Goal: Task Accomplishment & Management: Manage account settings

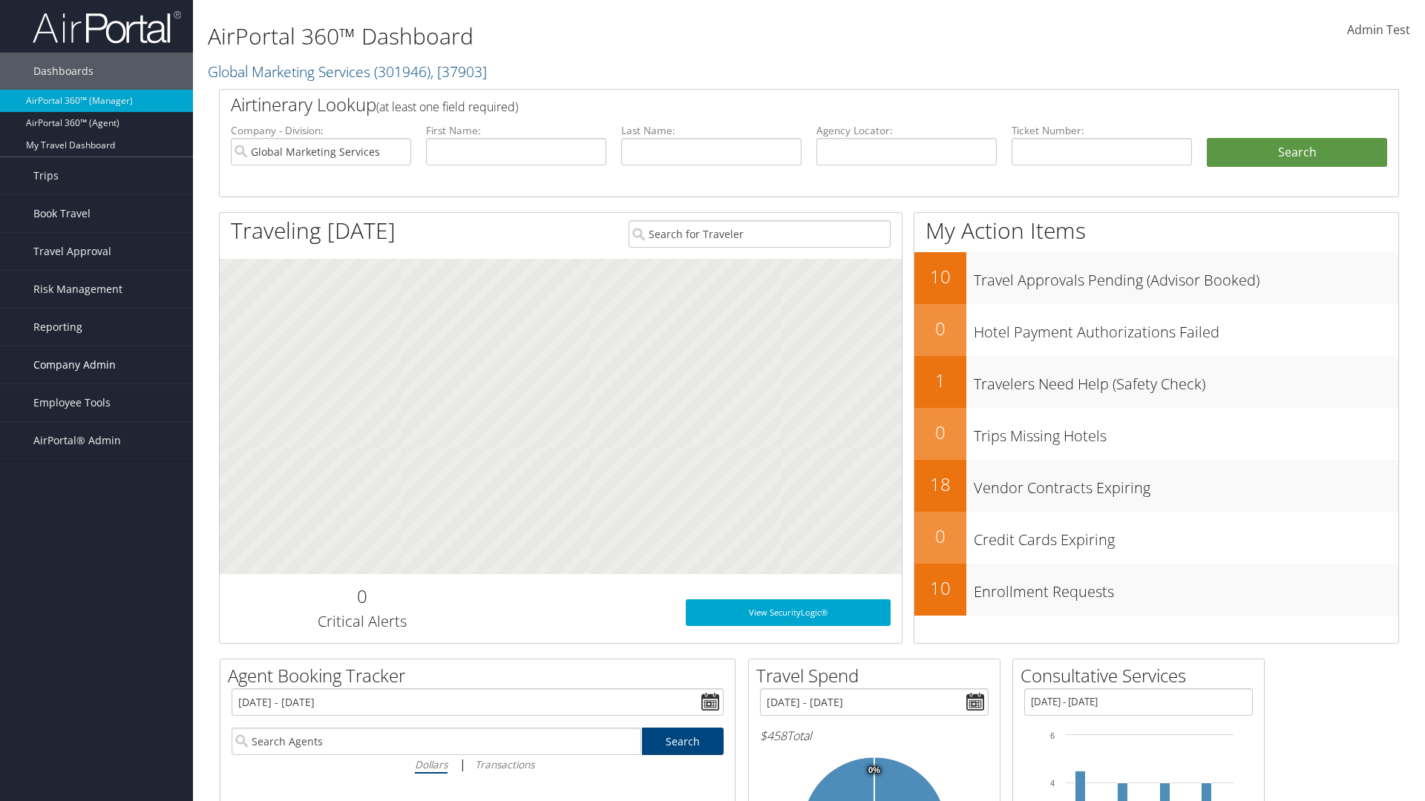
click at [96, 365] on span "Company Admin" at bounding box center [74, 365] width 82 height 37
click at [96, 718] on link "Consultative Services" at bounding box center [96, 729] width 193 height 22
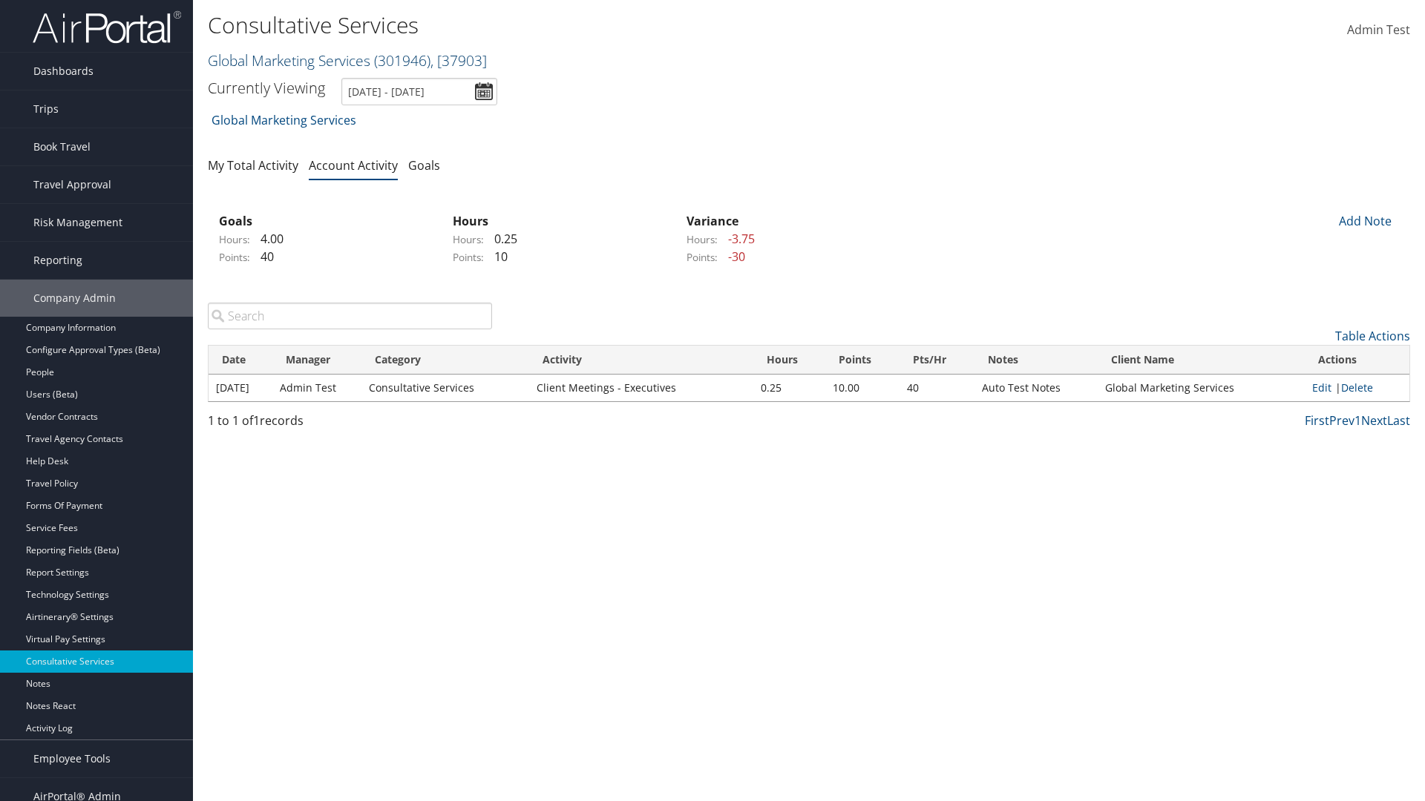
click at [287, 60] on link "Global Marketing Services ( 301946 ) , [ 37903 ]" at bounding box center [347, 60] width 279 height 20
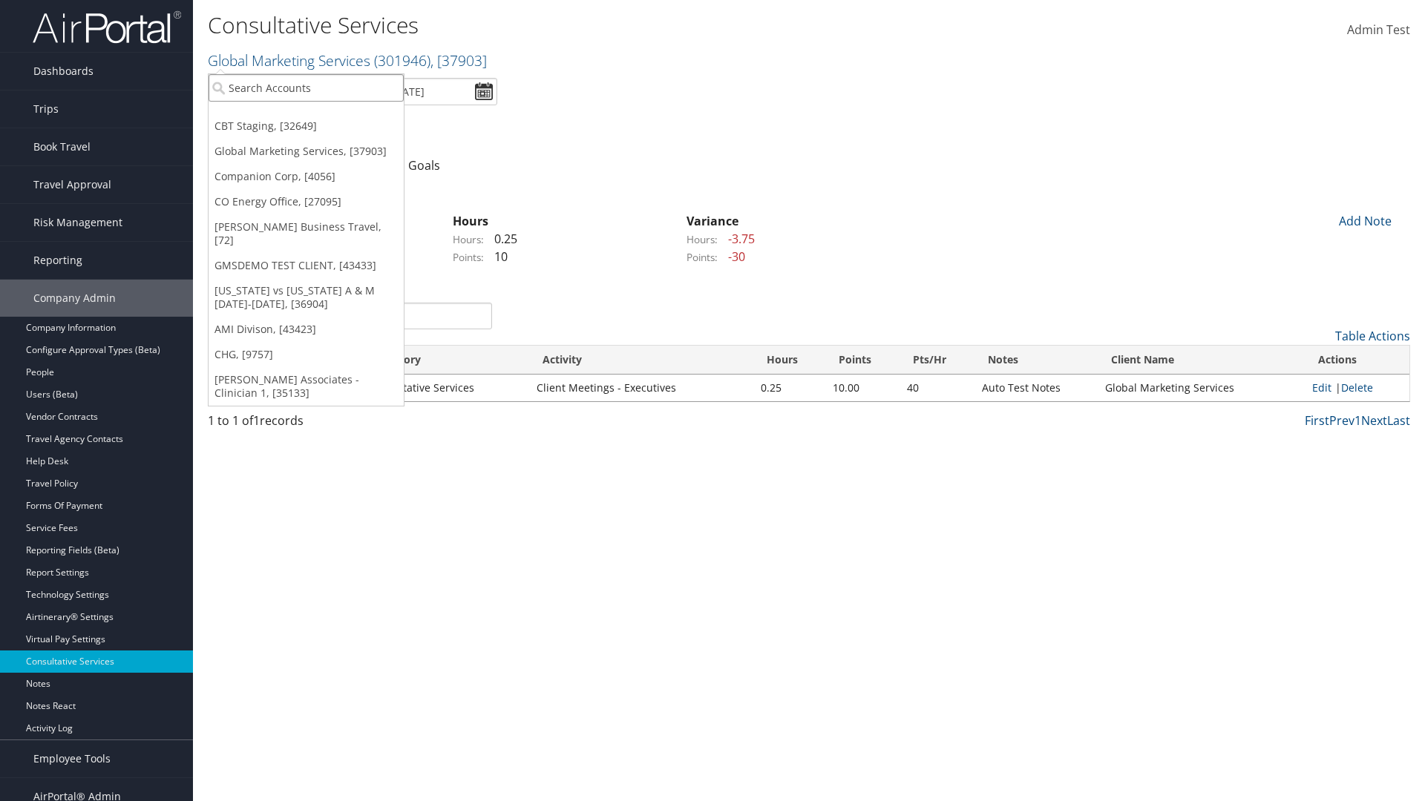
click at [306, 88] on input "search" at bounding box center [306, 87] width 195 height 27
type input "CBTSTG"
click at [306, 115] on div "CBT Staging (CBTSTG), [32649]" at bounding box center [305, 114] width 211 height 13
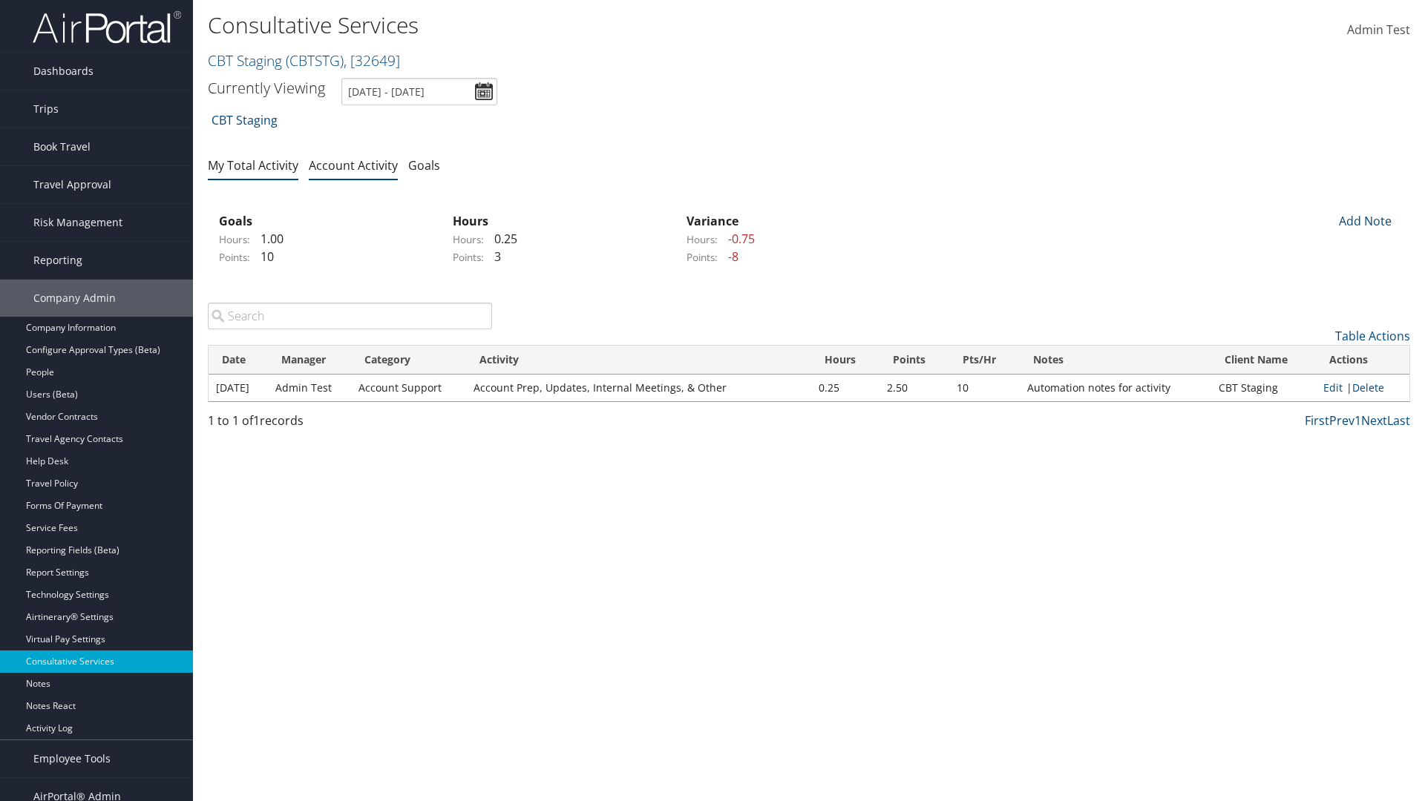
click at [253, 165] on link "My Total Activity" at bounding box center [253, 165] width 91 height 16
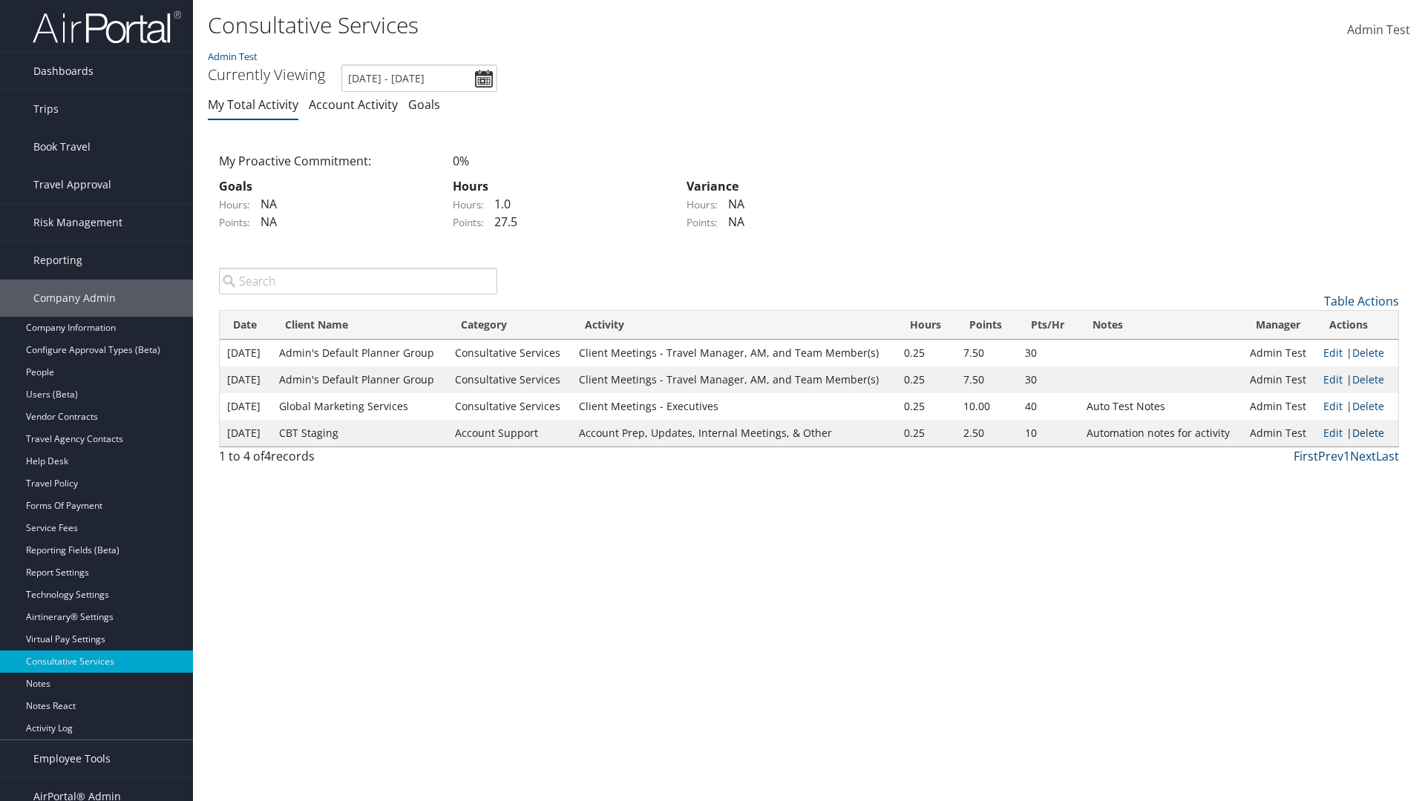
click at [1368, 433] on link "Delete" at bounding box center [1368, 433] width 32 height 14
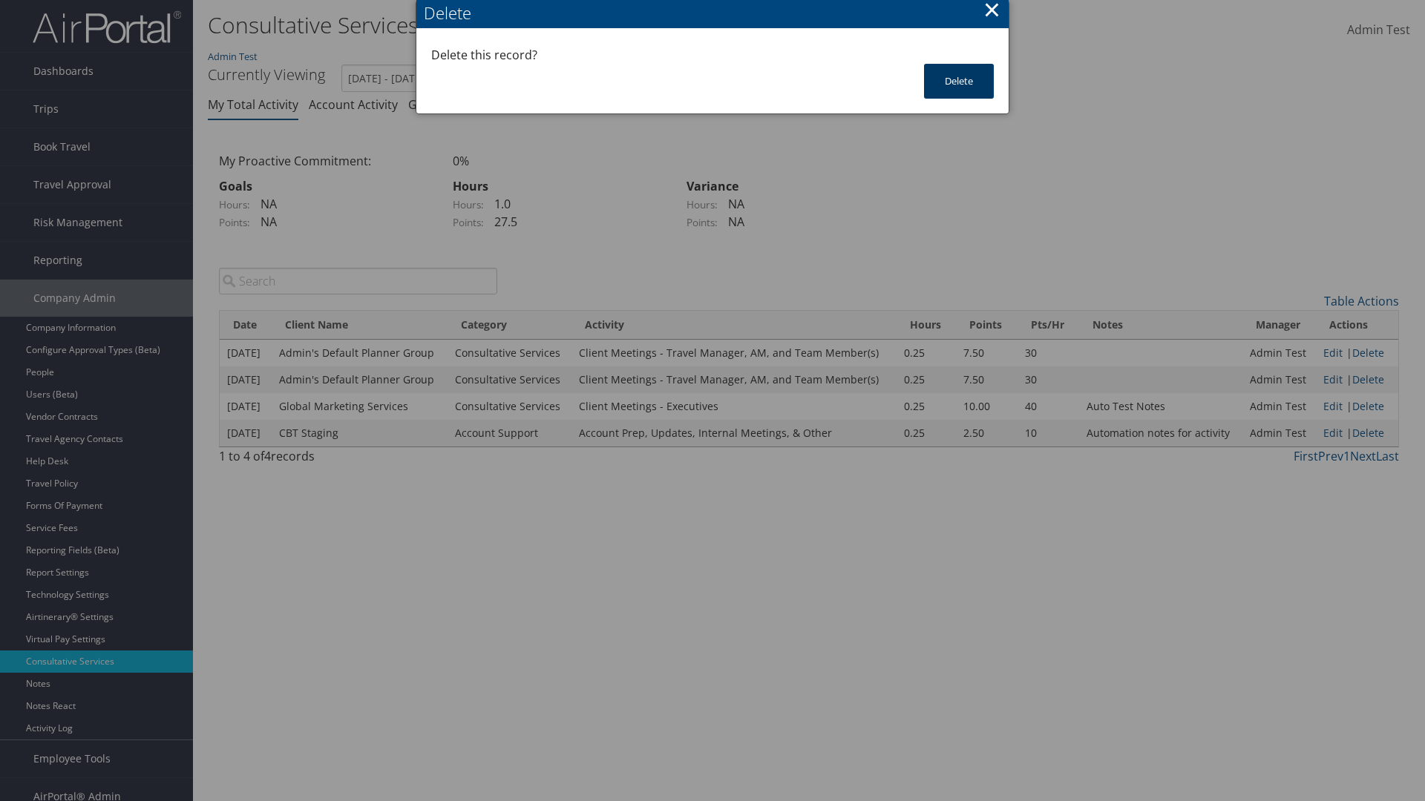
click at [959, 81] on button "Delete" at bounding box center [959, 81] width 70 height 35
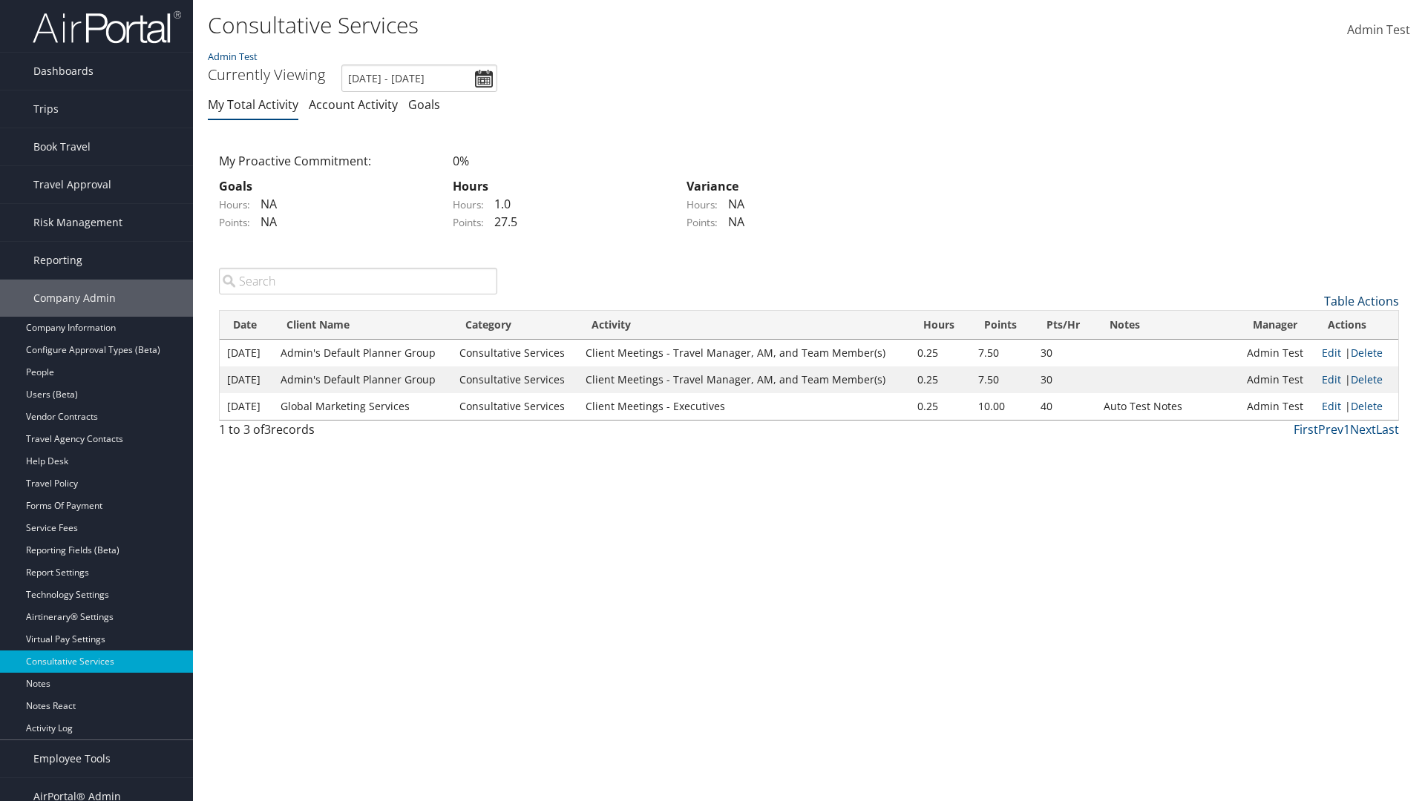
click at [1361, 301] on link "Table Actions" at bounding box center [1361, 301] width 75 height 16
click at [1300, 324] on link "New Record" at bounding box center [1300, 324] width 195 height 25
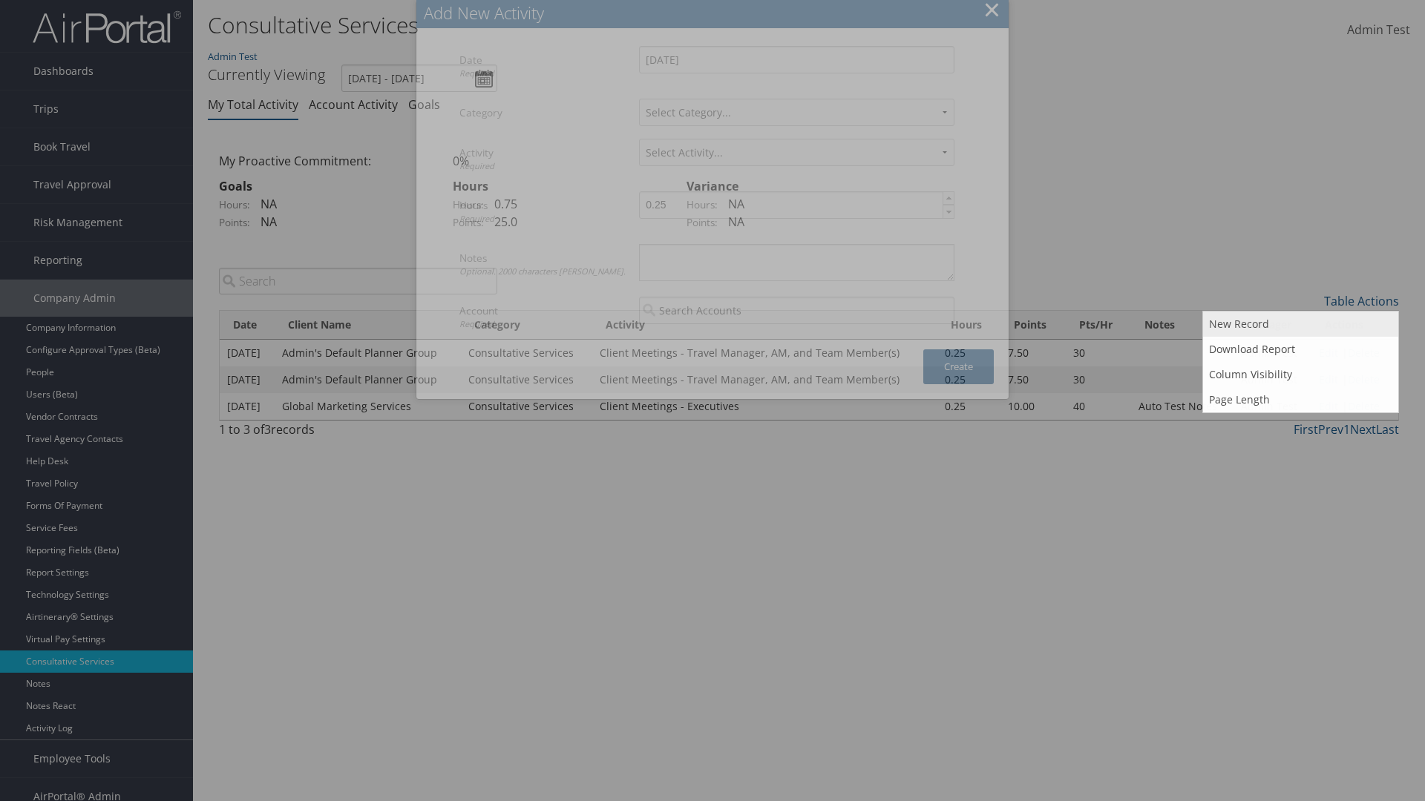
select select "1"
click at [796, 262] on textarea "Notes Optional. 2000 characters max." at bounding box center [796, 262] width 315 height 37
type textarea "A"
select select "227-1"
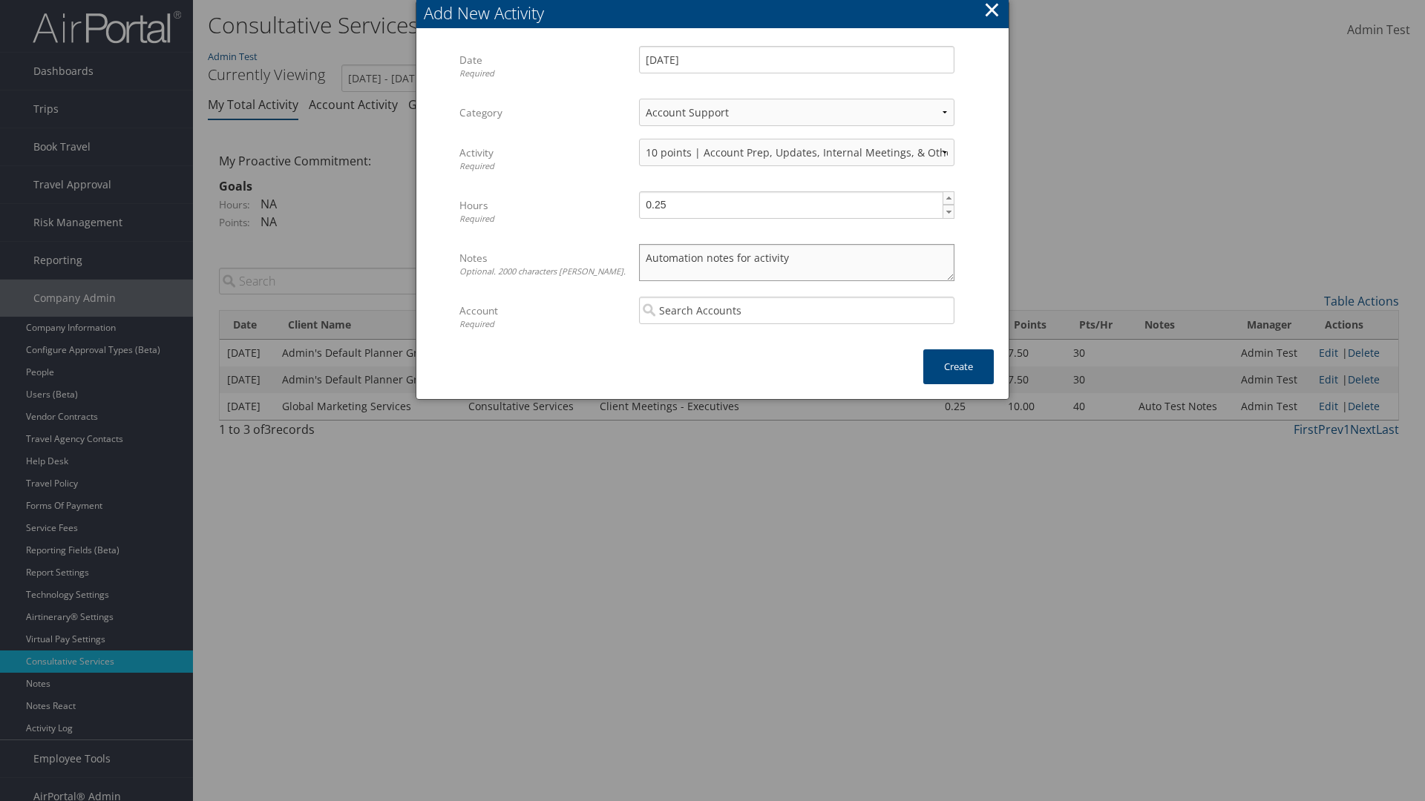
type textarea "Automation notes for activity"
click at [796, 310] on input "search" at bounding box center [796, 310] width 315 height 27
click at [796, 338] on div "CBT Staging (CBTSTG)" at bounding box center [796, 338] width 309 height 15
type input "CBT Staging"
click at [958, 367] on button "Create" at bounding box center [958, 366] width 70 height 35
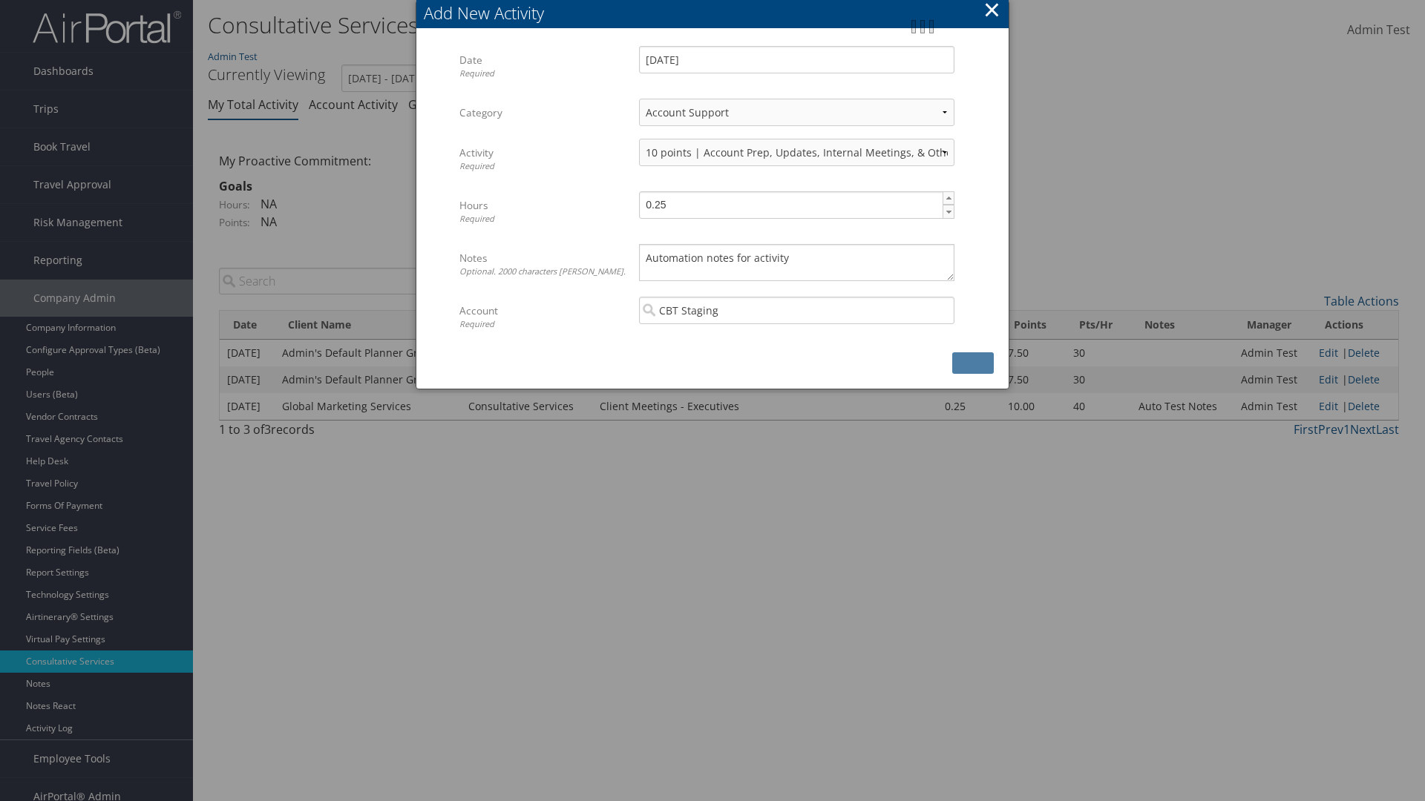
scroll to position [15, 0]
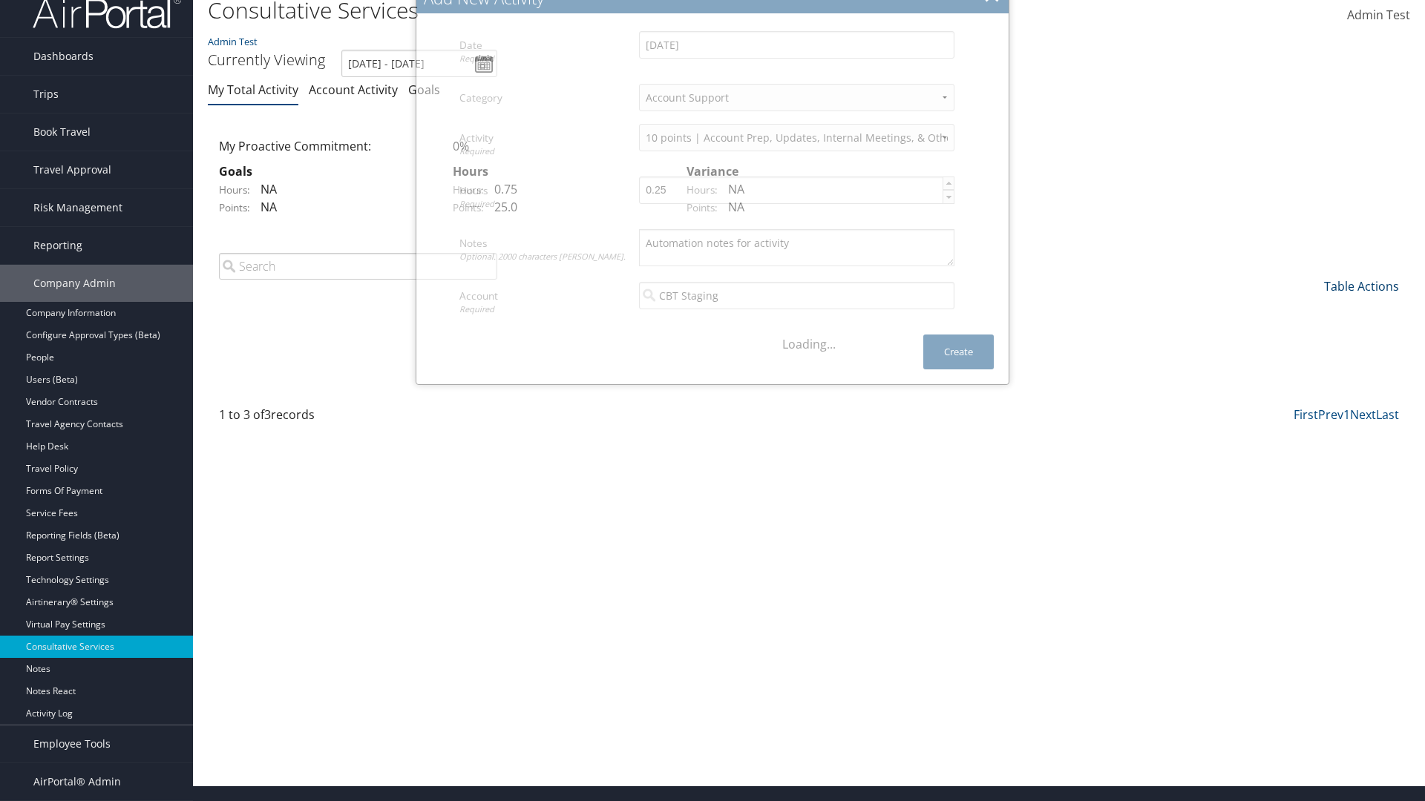
click at [1361, 295] on link "Table Actions" at bounding box center [1361, 286] width 75 height 16
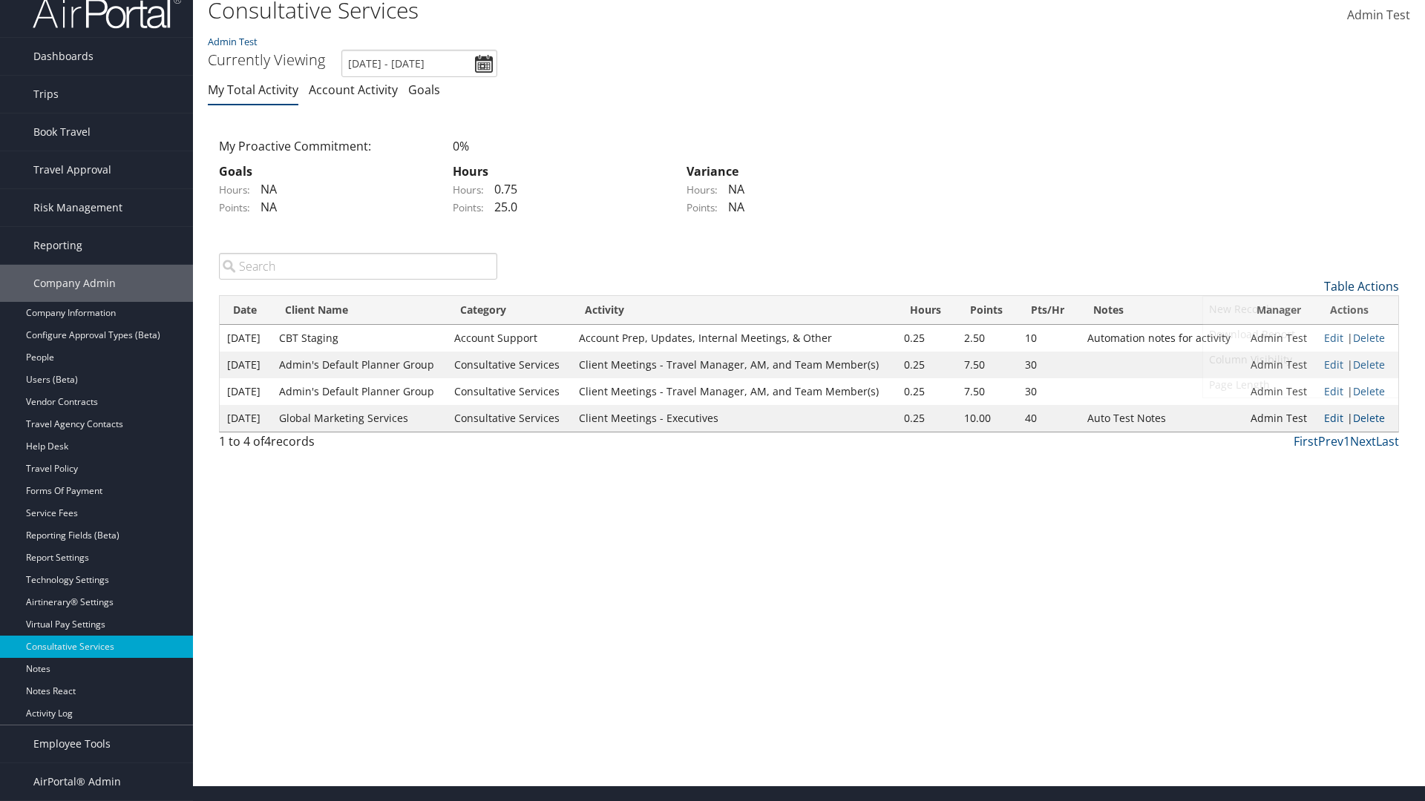
scroll to position [0, 0]
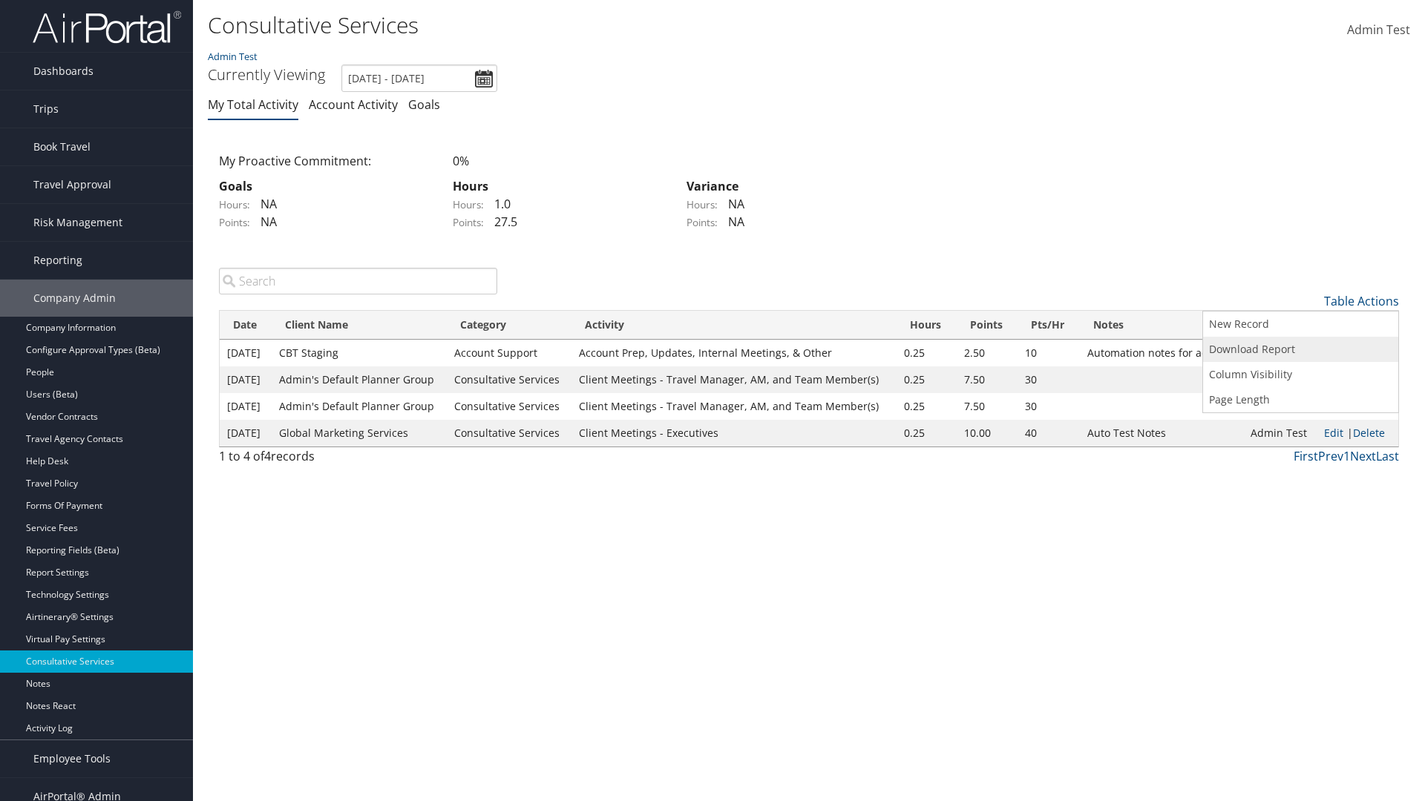
click at [1300, 349] on link "Download Report" at bounding box center [1300, 349] width 195 height 25
click at [1361, 301] on link "Table Actions" at bounding box center [1361, 301] width 75 height 16
click at [1300, 374] on link "Column Visibility" at bounding box center [1300, 374] width 195 height 25
click at [1300, 325] on link "Date" at bounding box center [1300, 325] width 195 height 25
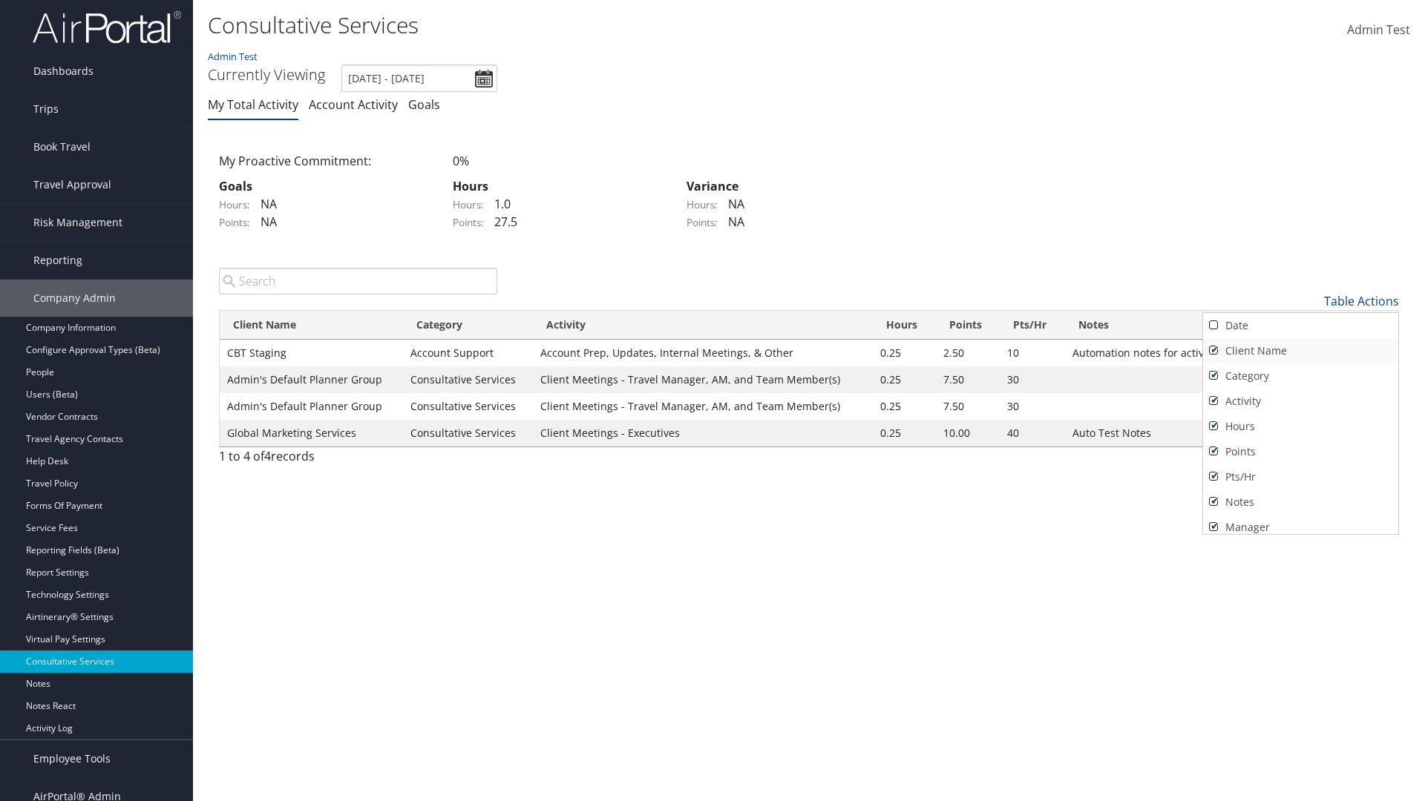
click at [1300, 350] on link "Client Name" at bounding box center [1300, 350] width 195 height 25
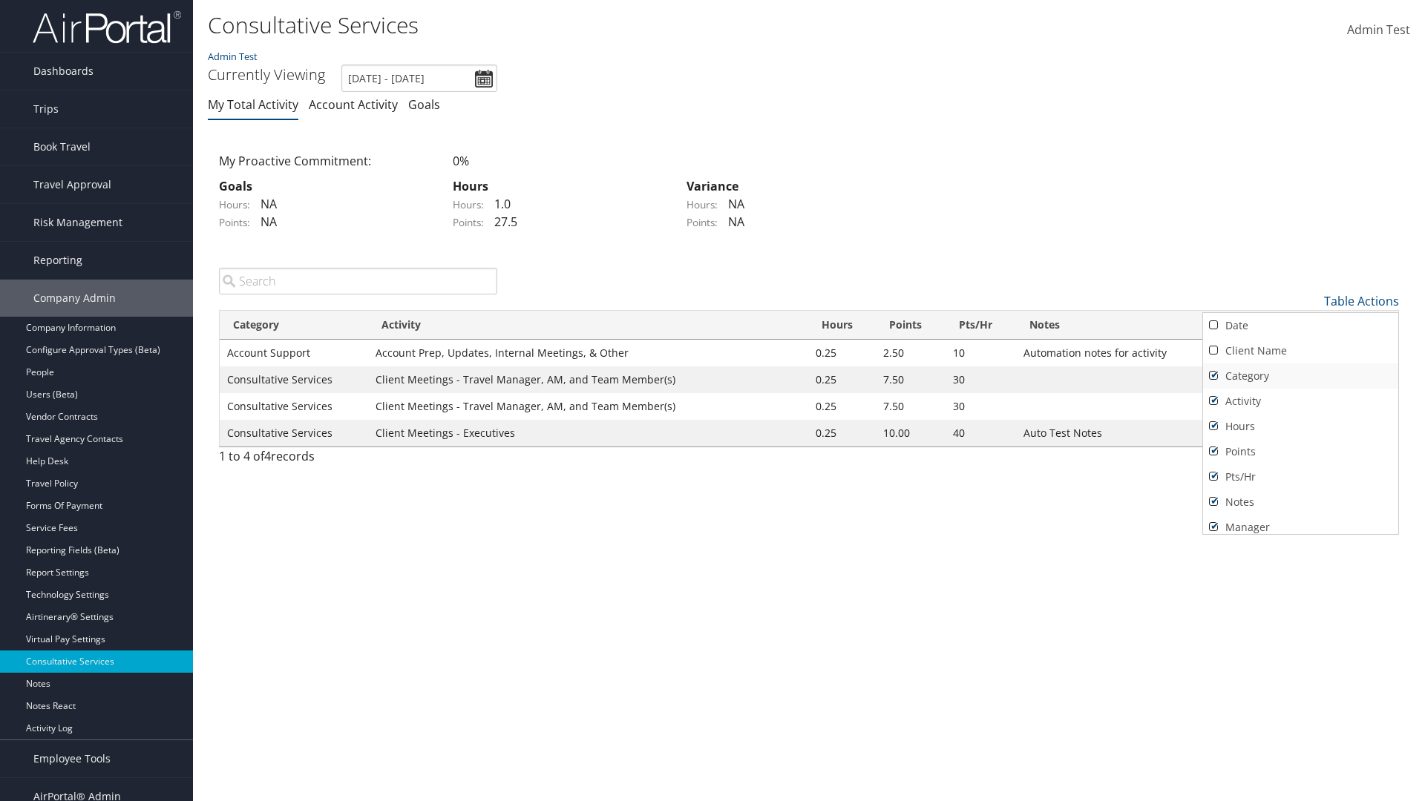
click at [1300, 375] on link "Category" at bounding box center [1300, 376] width 195 height 25
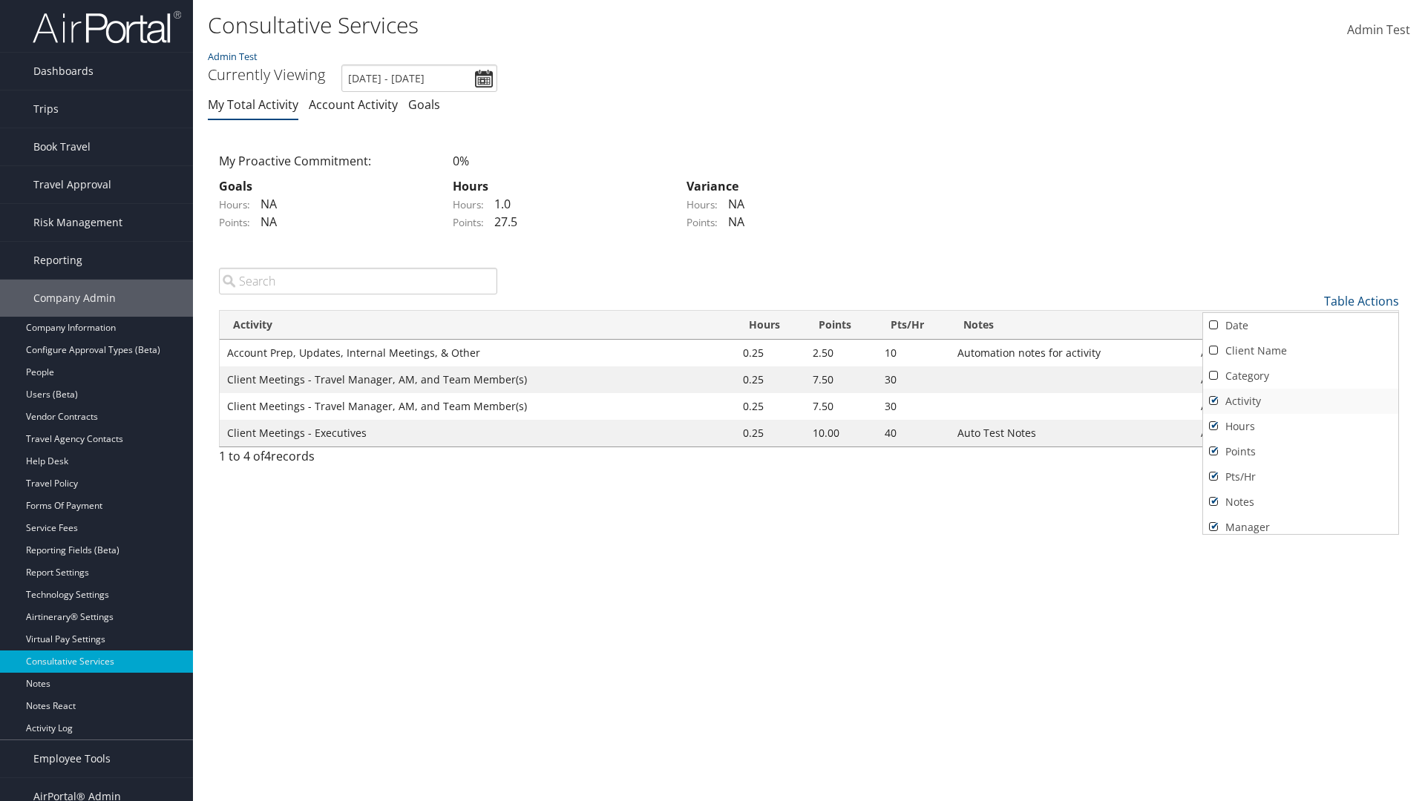
click at [1300, 401] on link "Activity" at bounding box center [1300, 401] width 195 height 25
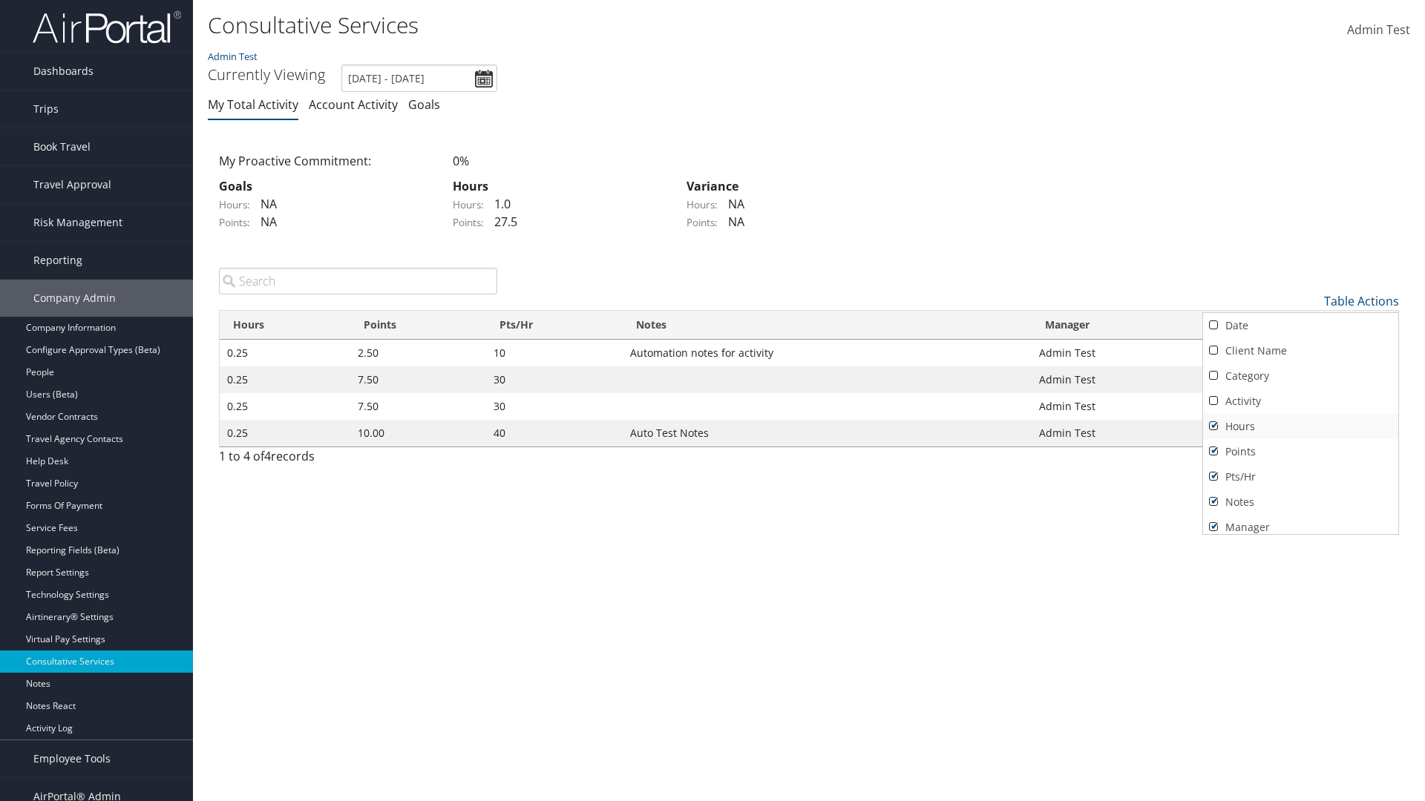
click at [1300, 426] on link "Hours" at bounding box center [1300, 426] width 195 height 25
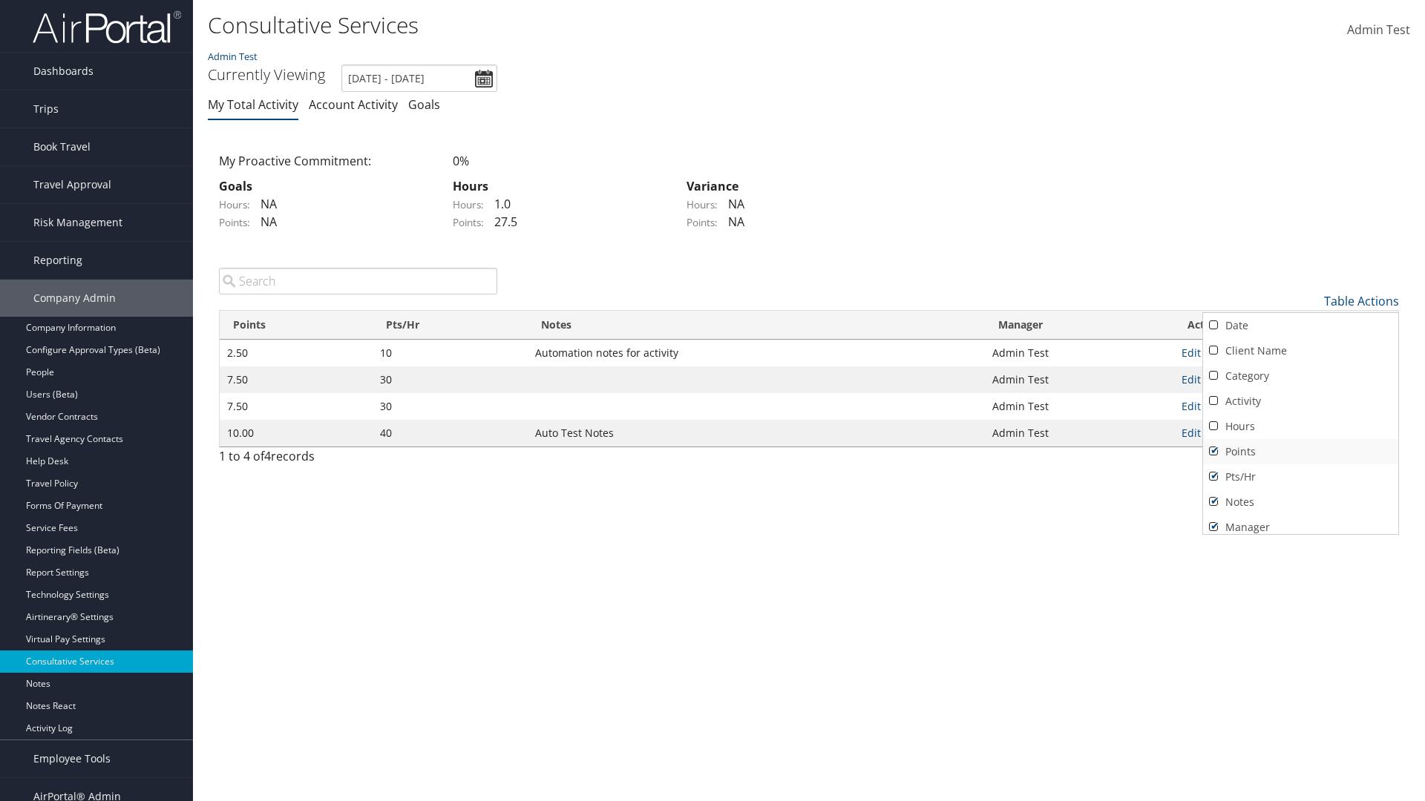
click at [1300, 451] on link "Points" at bounding box center [1300, 451] width 195 height 25
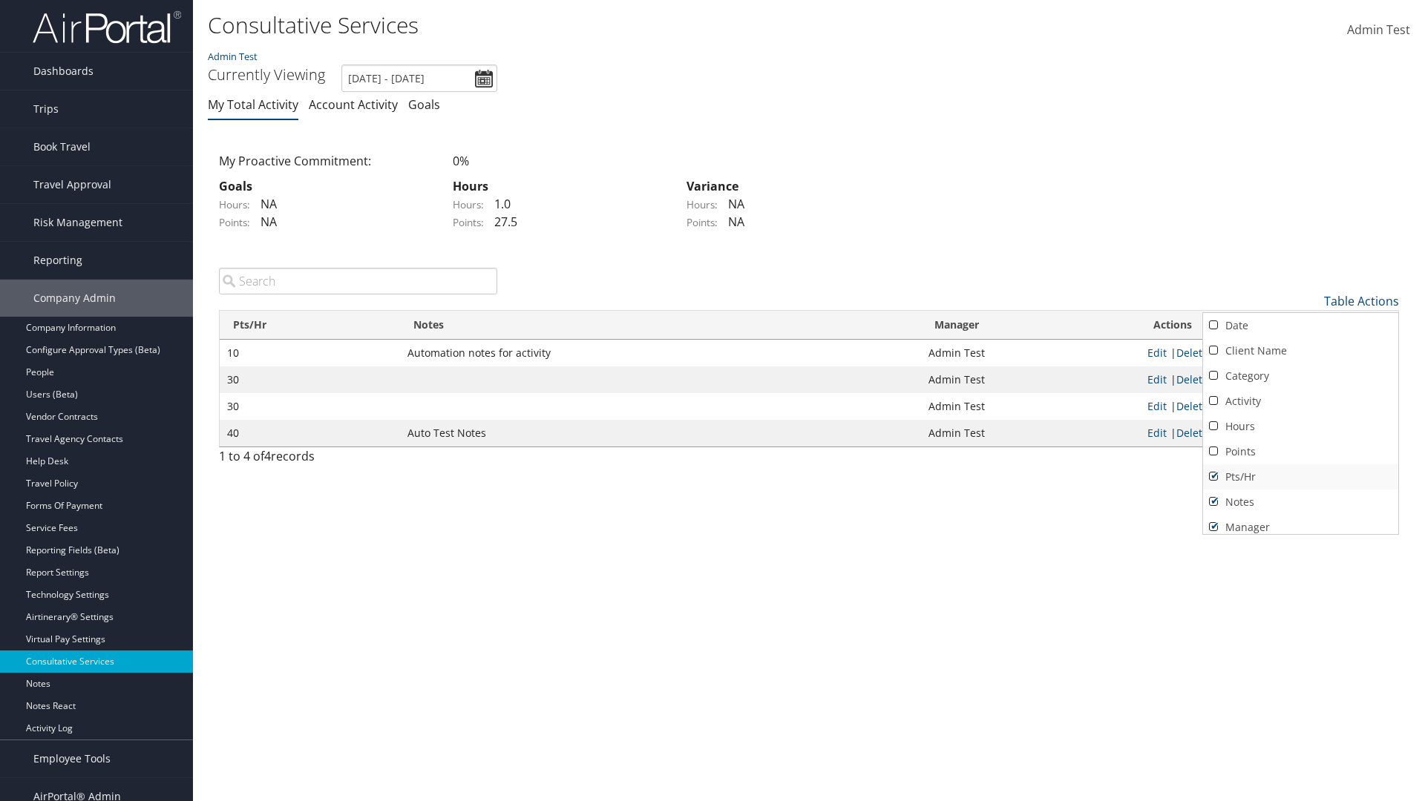
click at [1300, 476] on link "Pts/Hr" at bounding box center [1300, 477] width 195 height 25
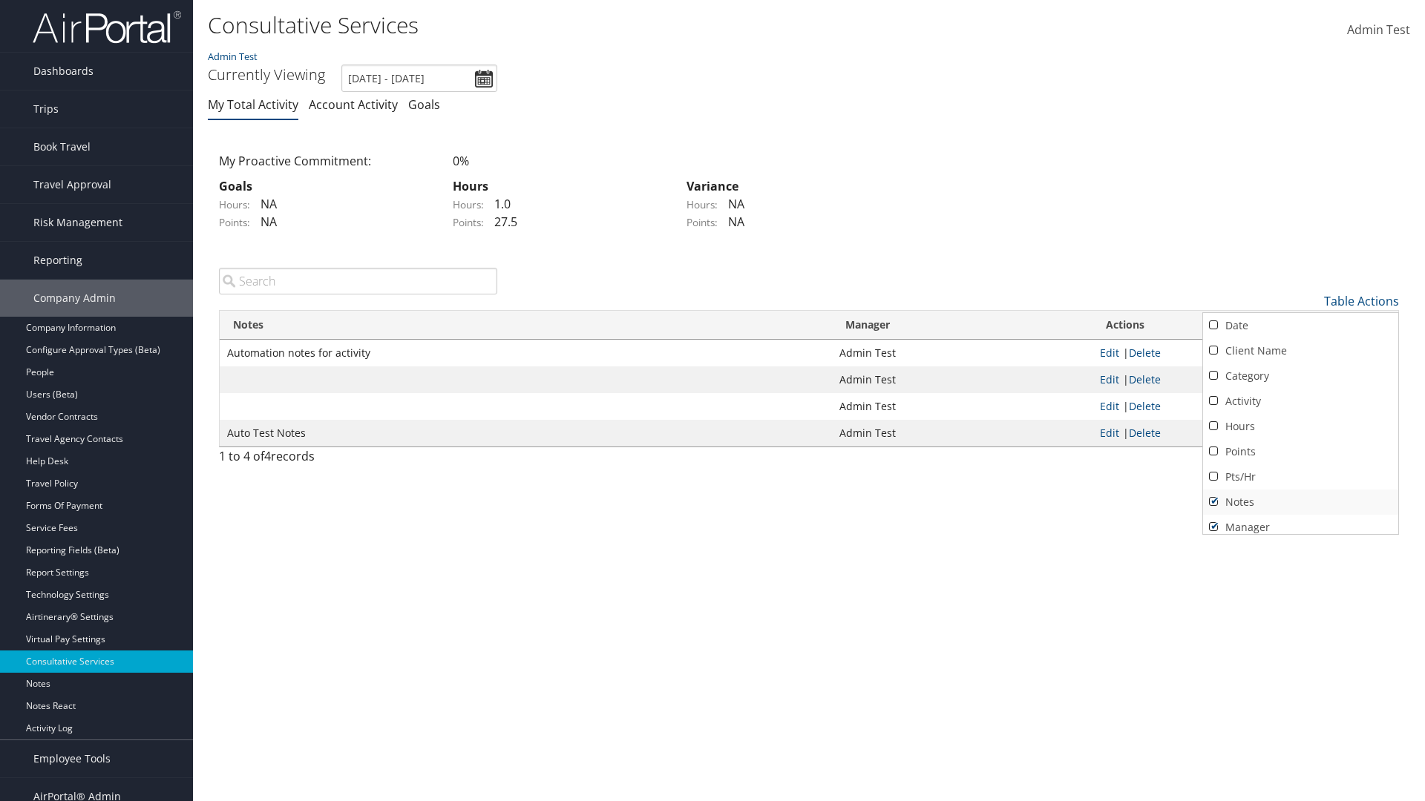
click at [1300, 502] on link "Notes" at bounding box center [1300, 502] width 195 height 25
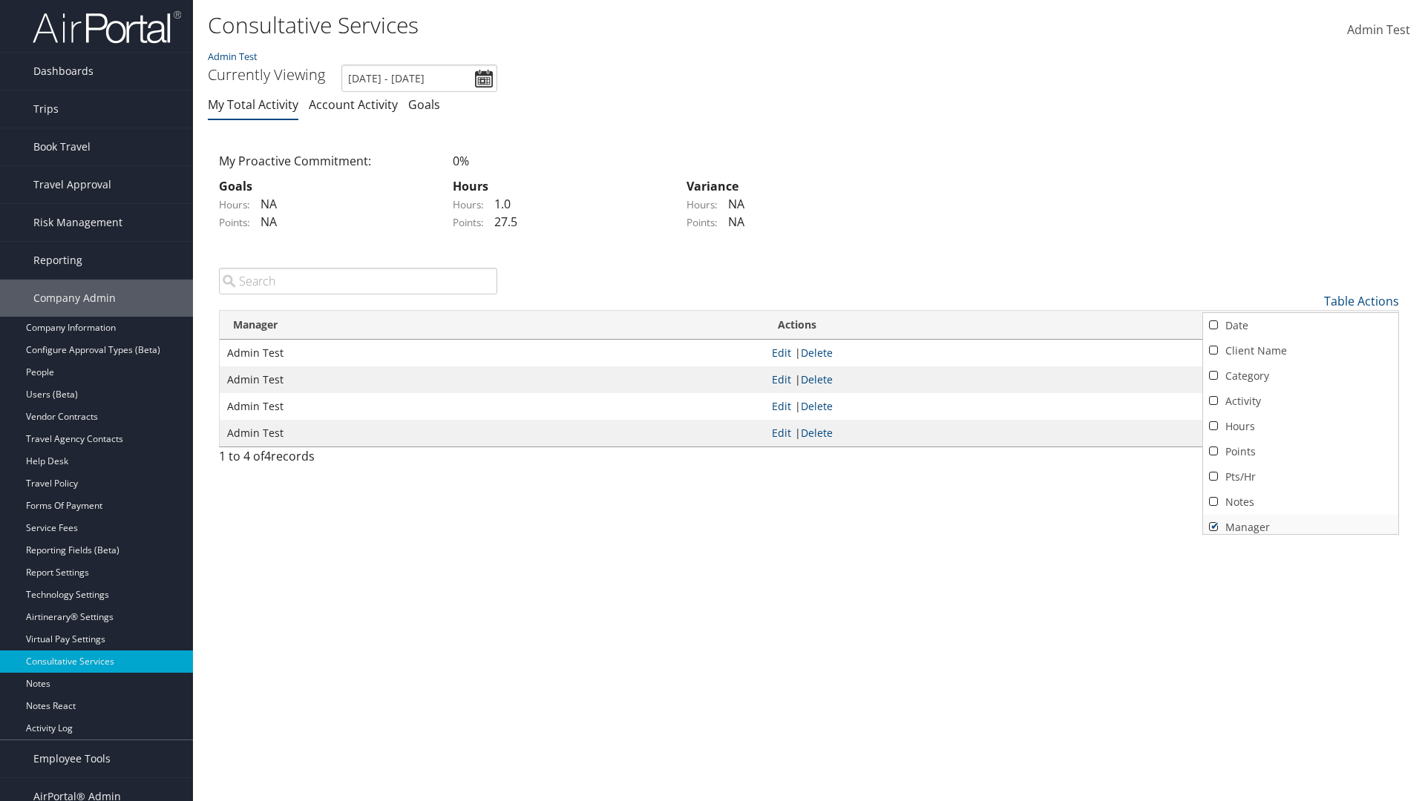
scroll to position [6, 0]
click at [1300, 521] on link "Manager" at bounding box center [1300, 521] width 195 height 25
click at [712, 401] on div at bounding box center [712, 400] width 1425 height 801
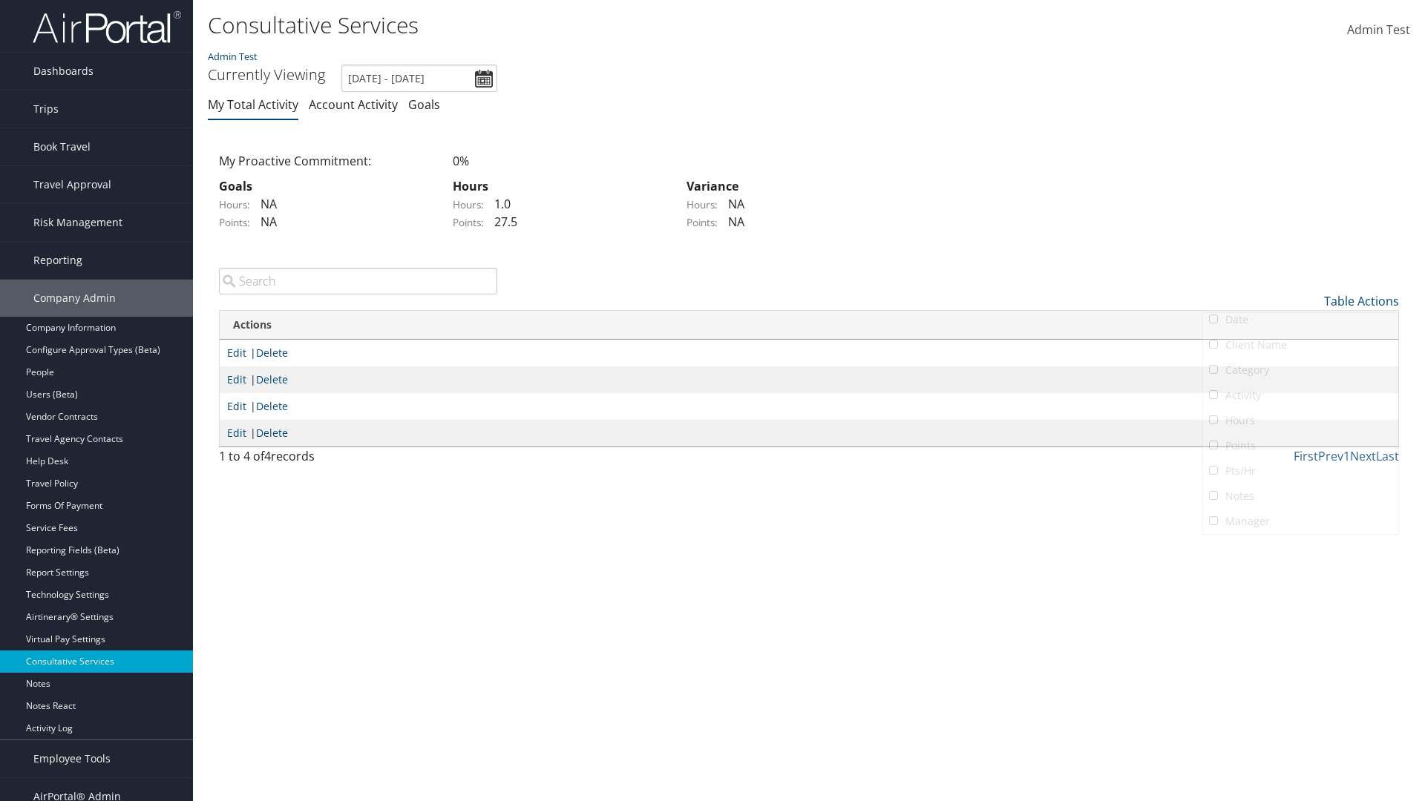
scroll to position [18, 0]
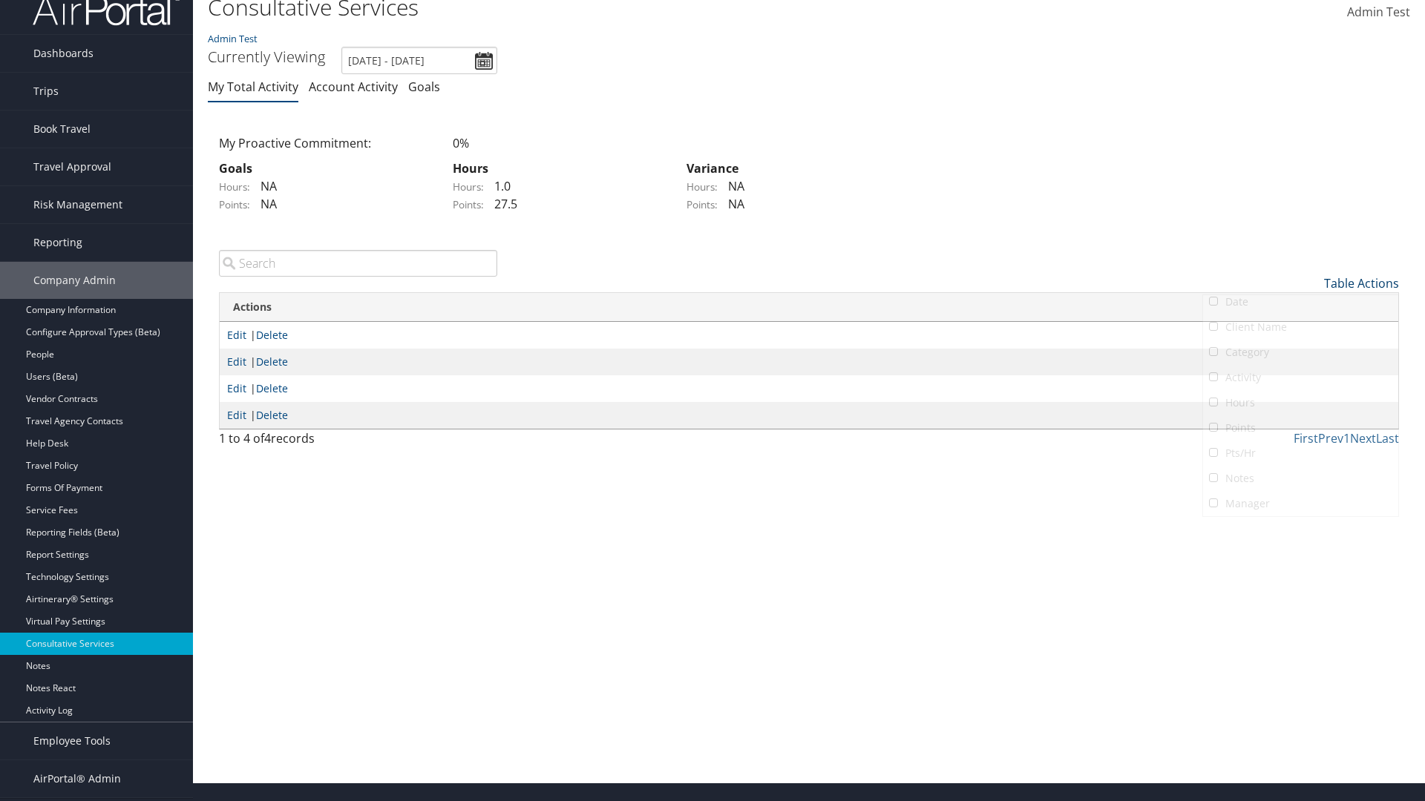
click at [1361, 283] on link "Table Actions" at bounding box center [1361, 283] width 75 height 16
click at [1300, 307] on link "Date" at bounding box center [1300, 307] width 195 height 25
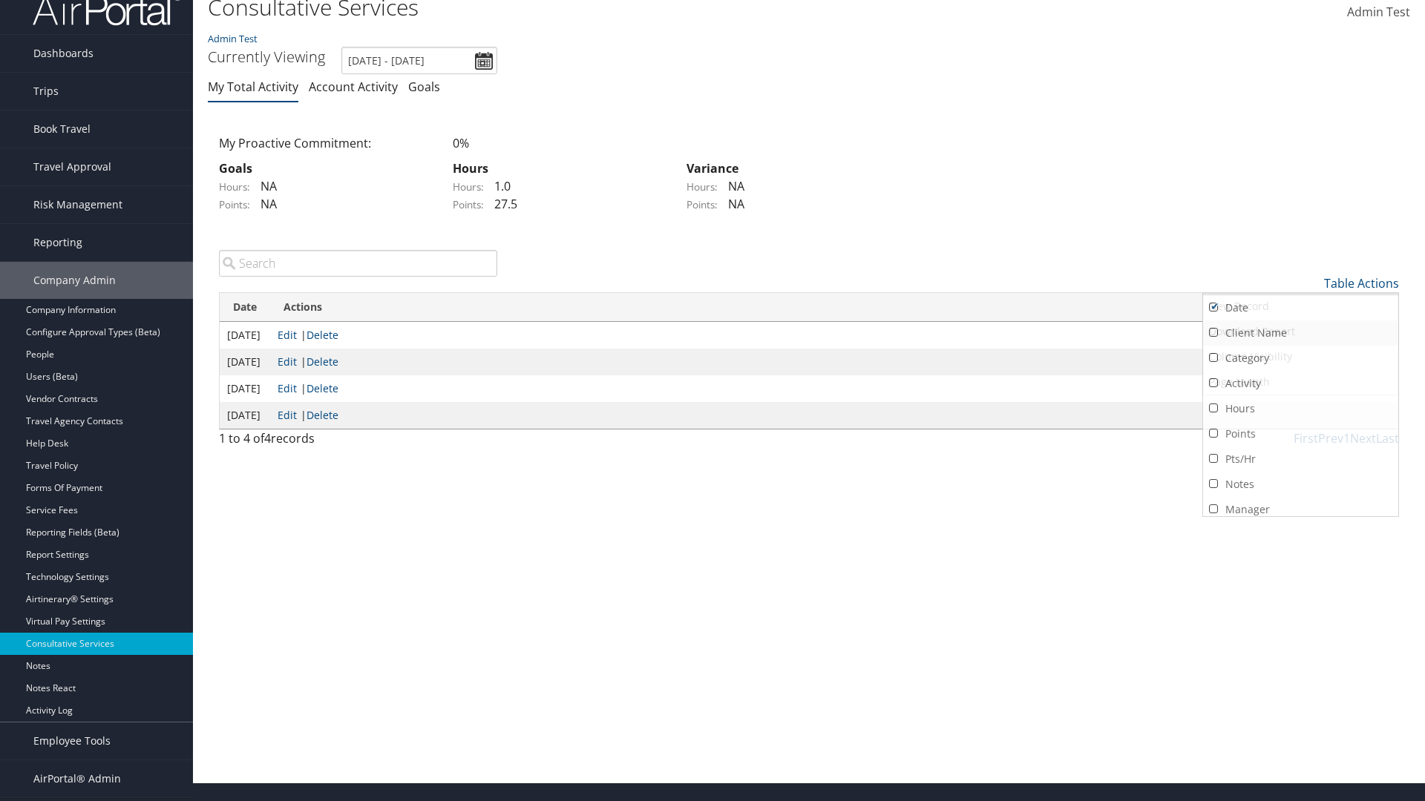
click at [1300, 332] on link "Client Name" at bounding box center [1300, 333] width 195 height 25
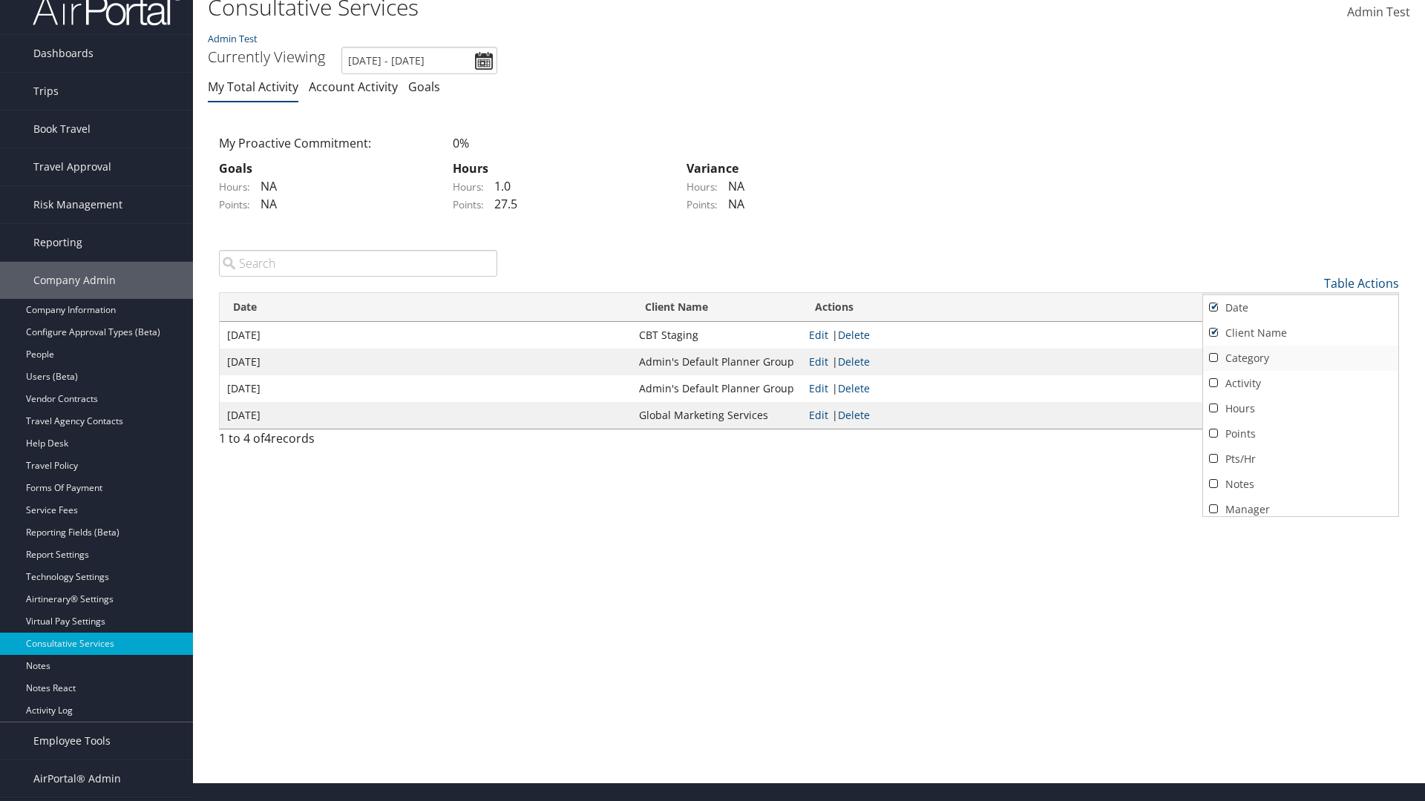
click at [1300, 358] on link "Category" at bounding box center [1300, 358] width 195 height 25
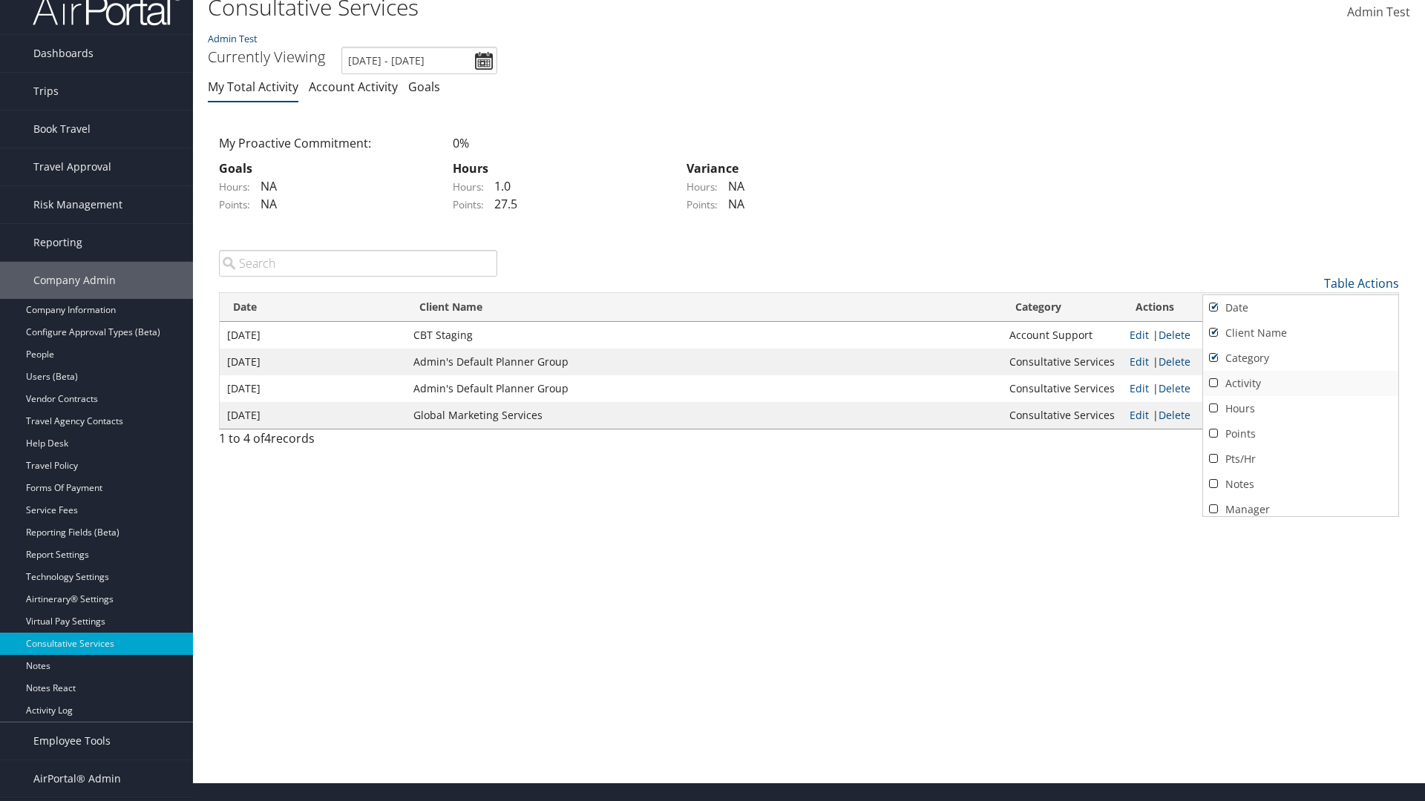
click at [1300, 383] on link "Activity" at bounding box center [1300, 383] width 195 height 25
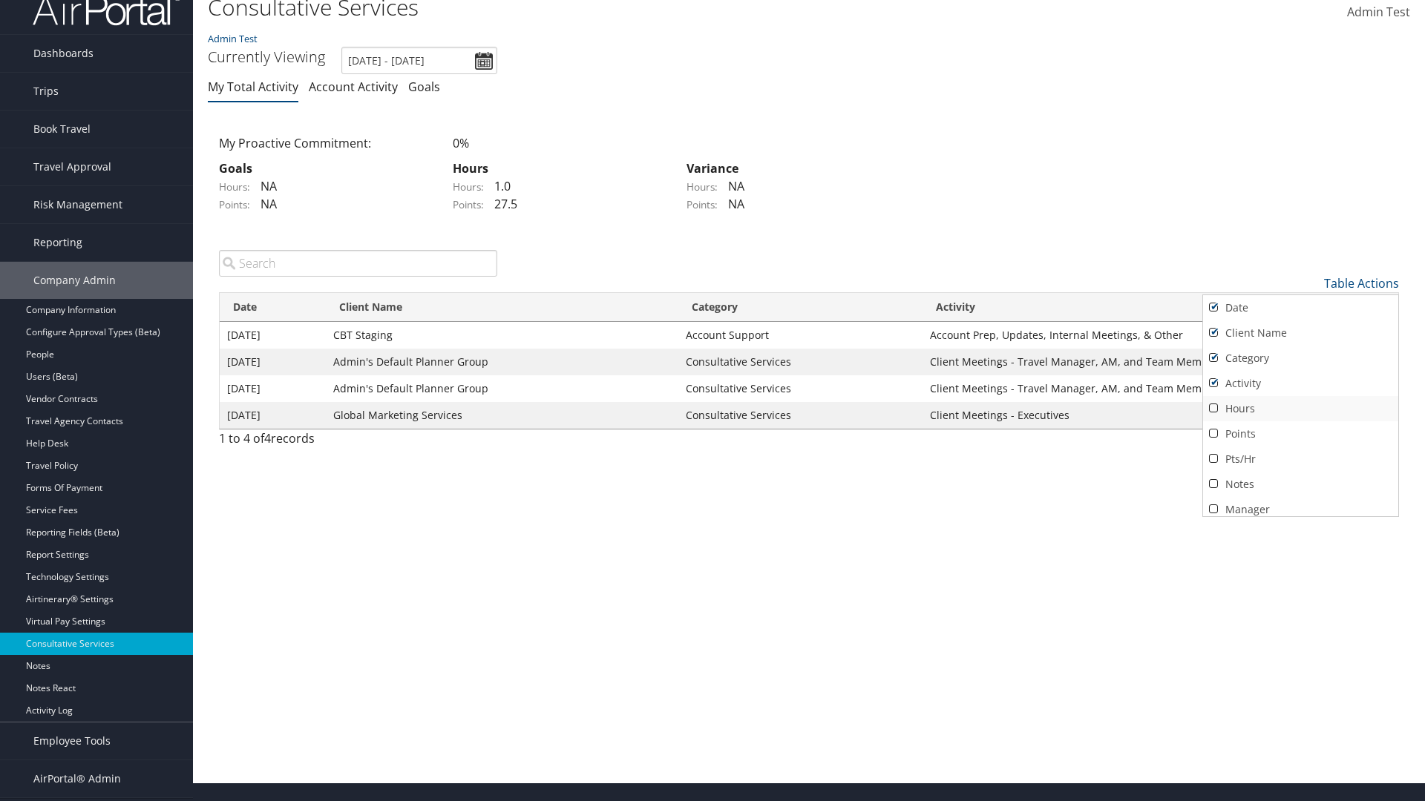
click at [1300, 408] on link "Hours" at bounding box center [1300, 408] width 195 height 25
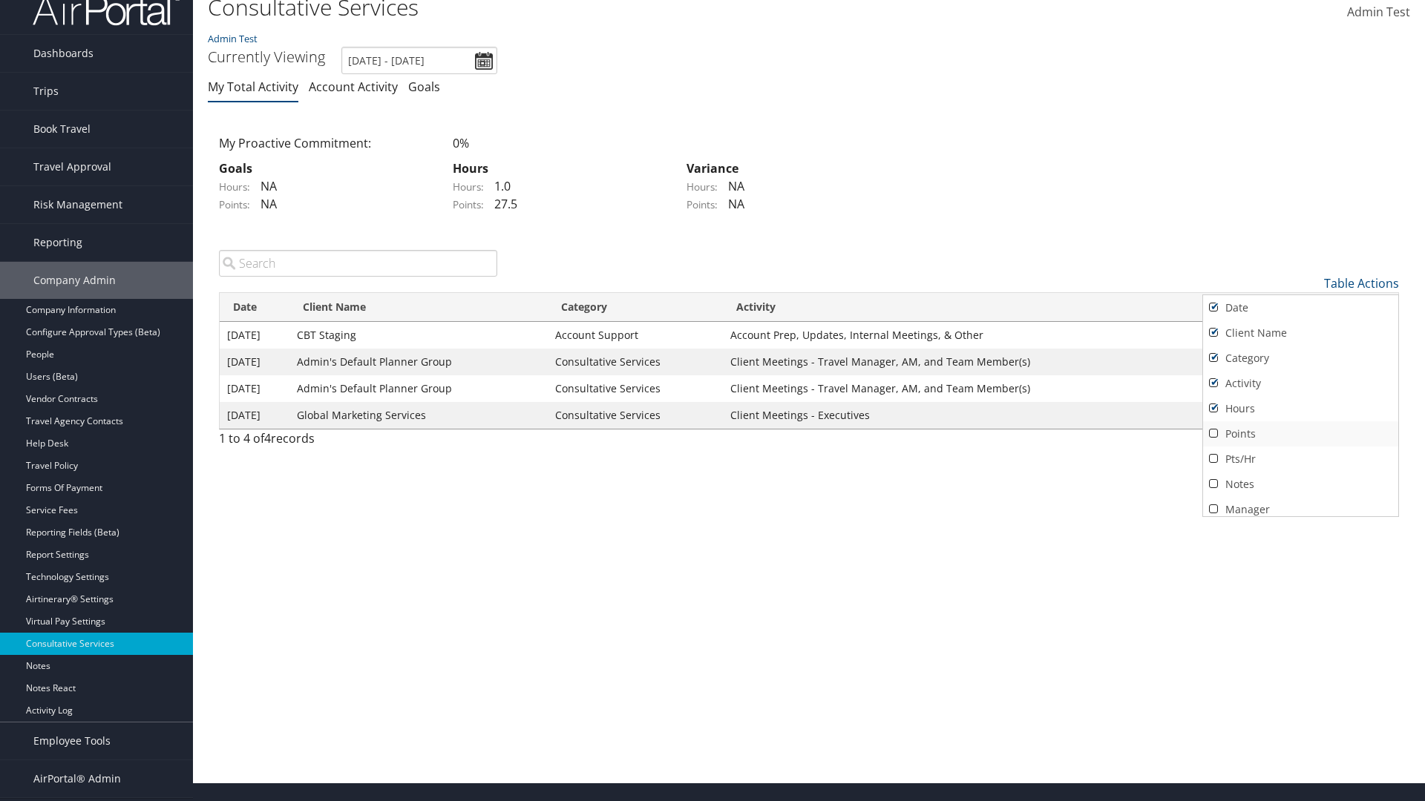
click at [1300, 433] on link "Points" at bounding box center [1300, 433] width 195 height 25
click at [1300, 459] on link "Pts/Hr" at bounding box center [1300, 459] width 195 height 25
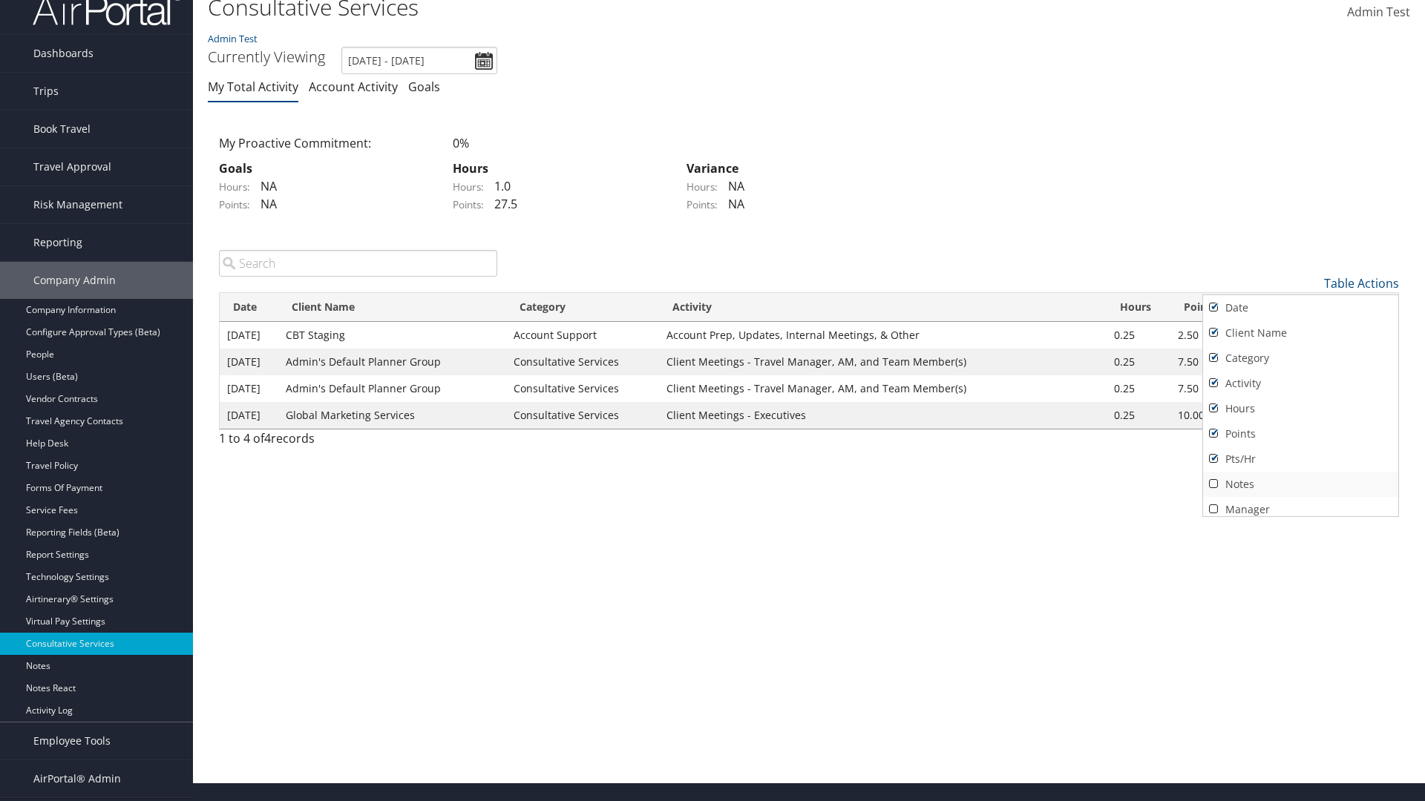
click at [1300, 484] on link "Notes" at bounding box center [1300, 484] width 195 height 25
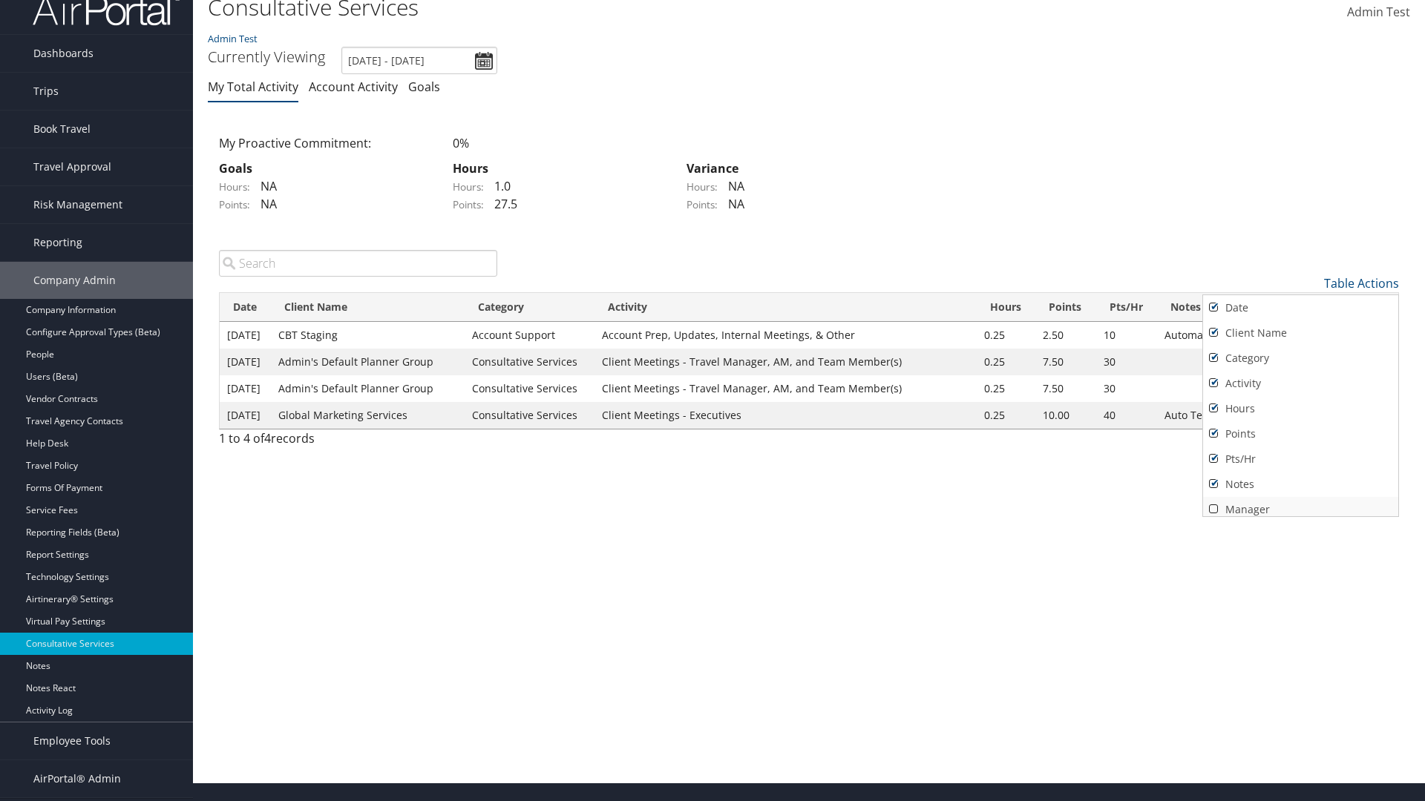
scroll to position [6, 0]
click at [1300, 503] on link "Manager" at bounding box center [1300, 503] width 195 height 25
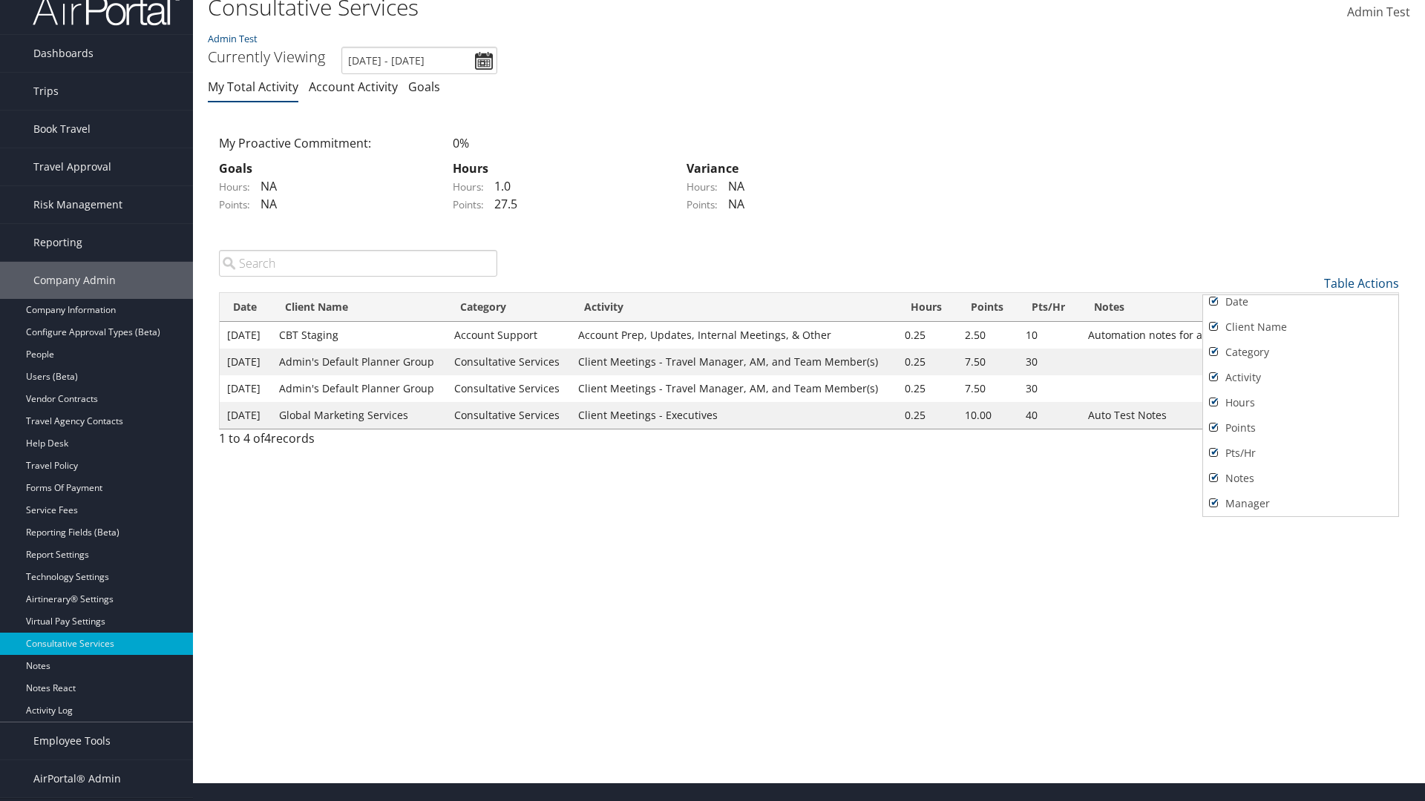
click at [712, 401] on div at bounding box center [712, 400] width 1425 height 801
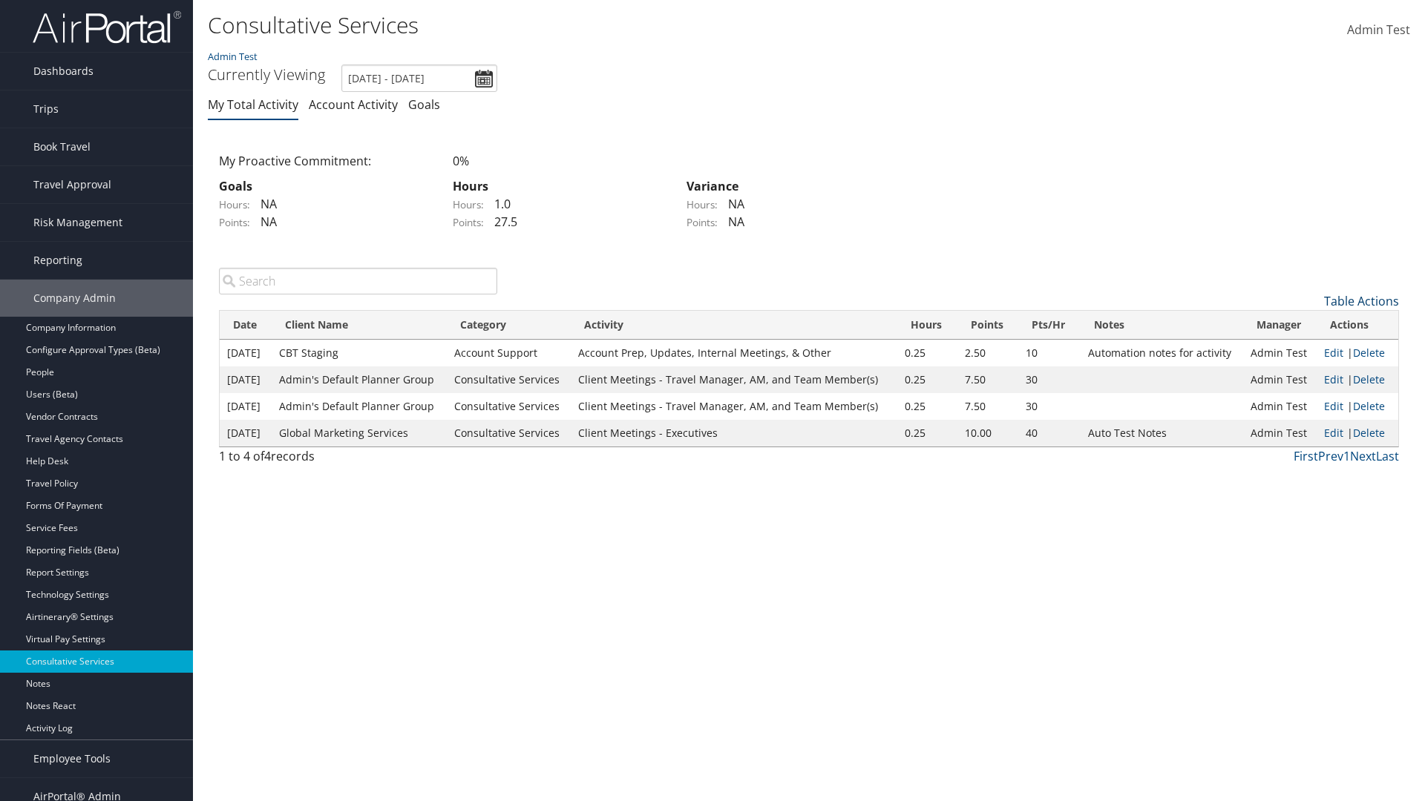
click at [1361, 293] on link "Table Actions" at bounding box center [1361, 301] width 75 height 16
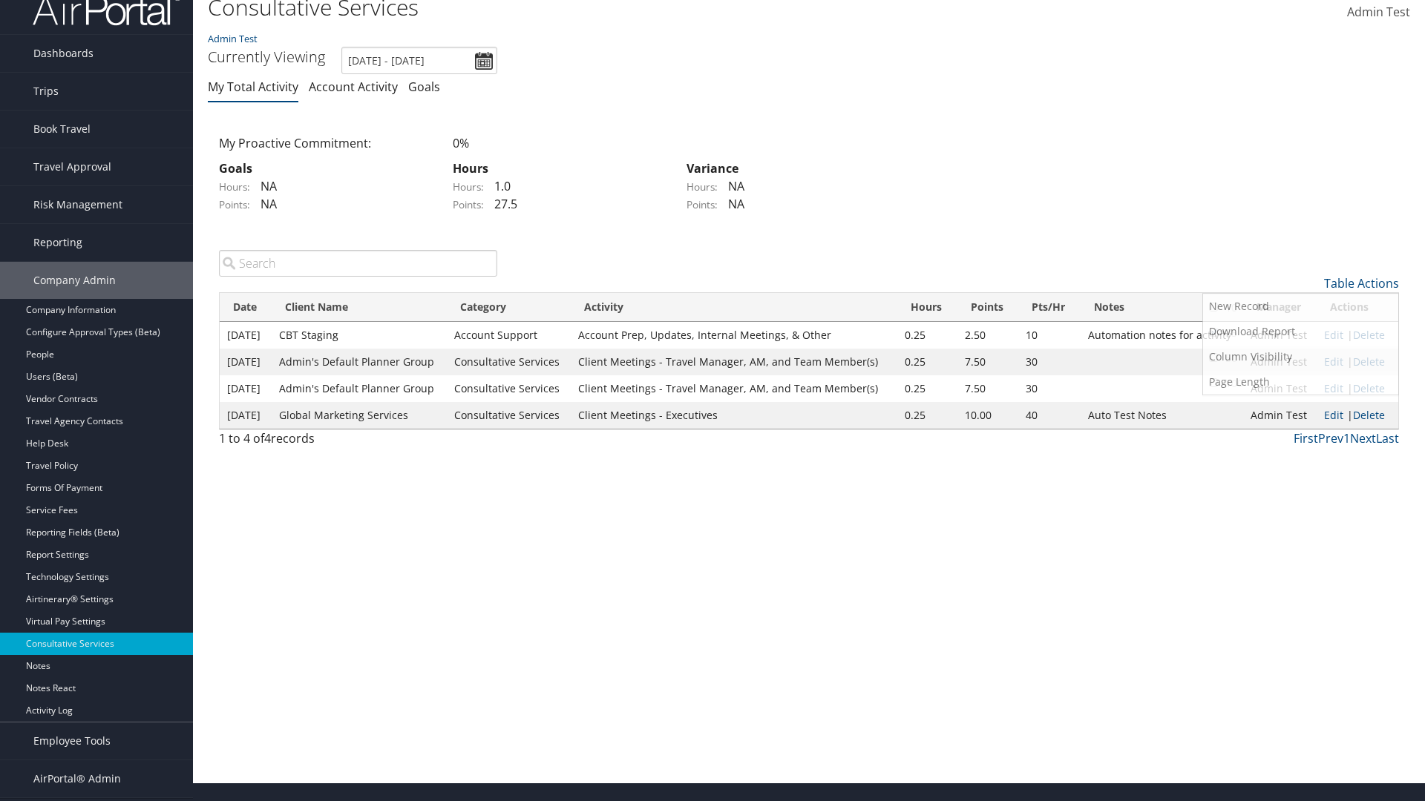
click at [1300, 358] on link "50" at bounding box center [1300, 358] width 195 height 25
click at [1361, 283] on link "Table Actions" at bounding box center [1361, 283] width 75 height 16
click at [1300, 381] on link "Page Length" at bounding box center [1300, 382] width 195 height 25
click at [1300, 383] on link "100" at bounding box center [1300, 383] width 195 height 25
click at [1361, 283] on link "Table Actions" at bounding box center [1361, 283] width 75 height 16
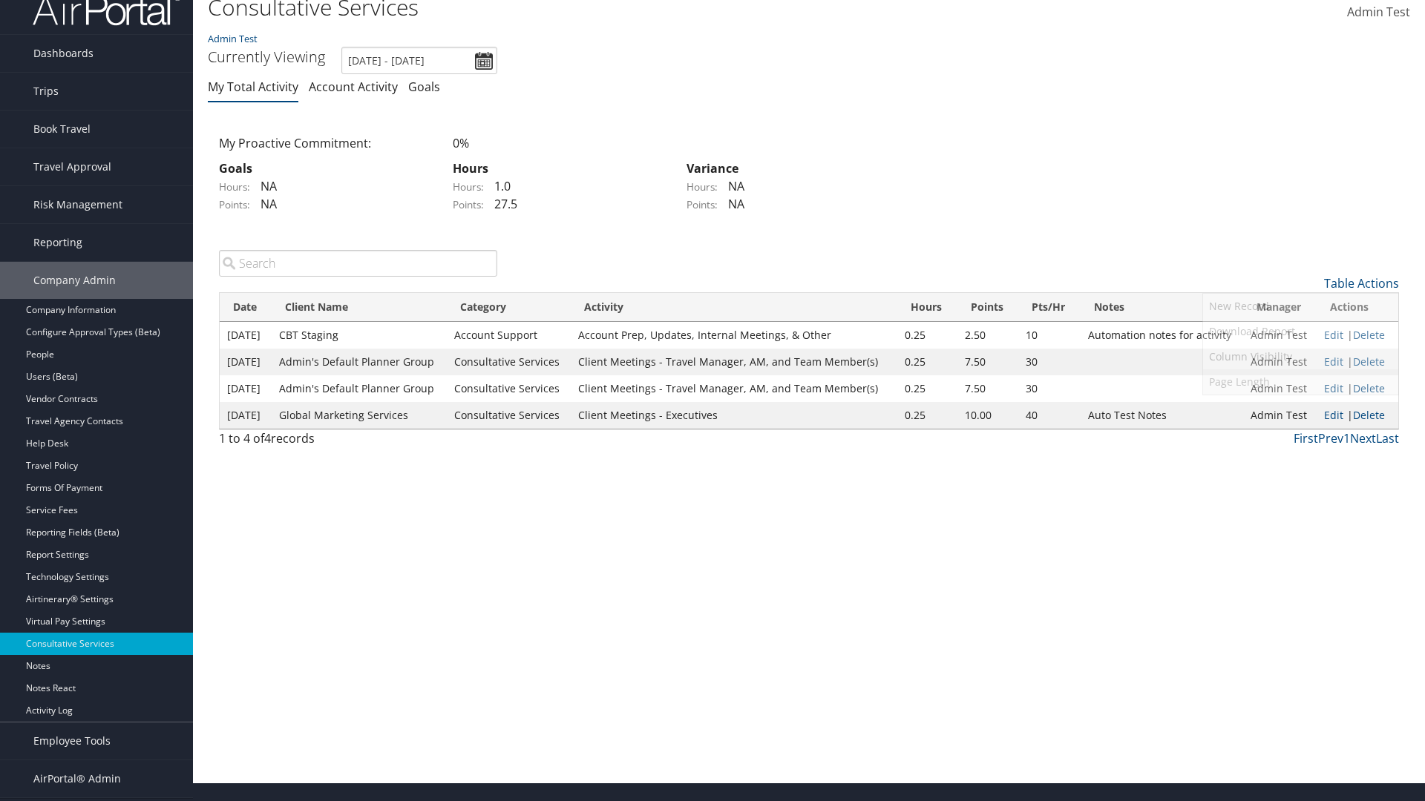
click at [1300, 381] on link "Page Length" at bounding box center [1300, 382] width 195 height 25
click at [1300, 307] on link "10" at bounding box center [1300, 307] width 195 height 25
click at [1361, 283] on link "Table Actions" at bounding box center [1361, 283] width 75 height 16
click at [1300, 381] on link "Page Length" at bounding box center [1300, 382] width 195 height 25
